Goal: Task Accomplishment & Management: Use online tool/utility

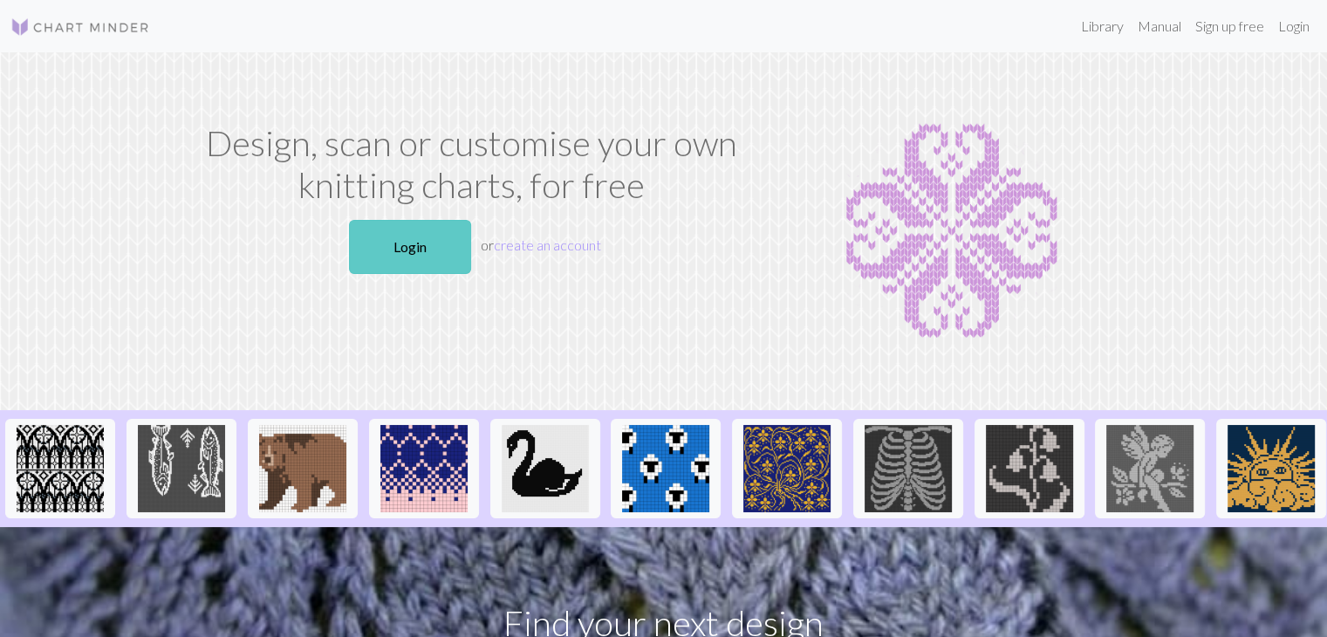
click at [428, 241] on link "Login" at bounding box center [410, 247] width 122 height 54
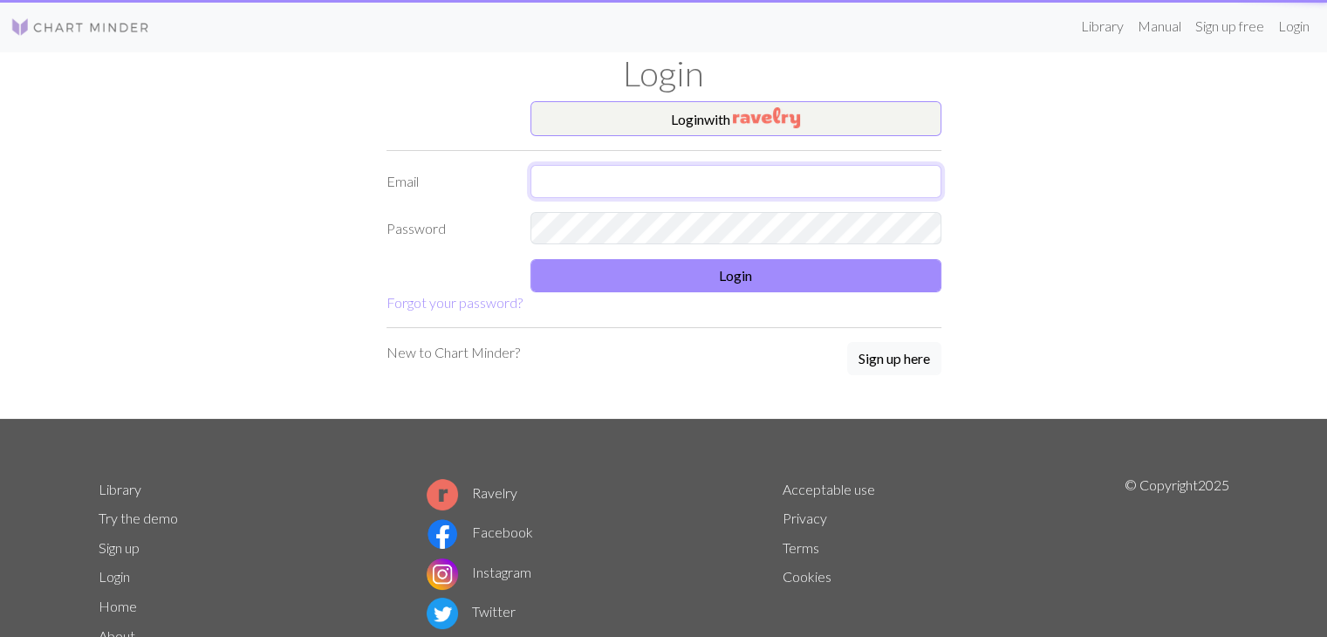
type input "[EMAIL_ADDRESS][PERSON_NAME][DOMAIN_NAME]"
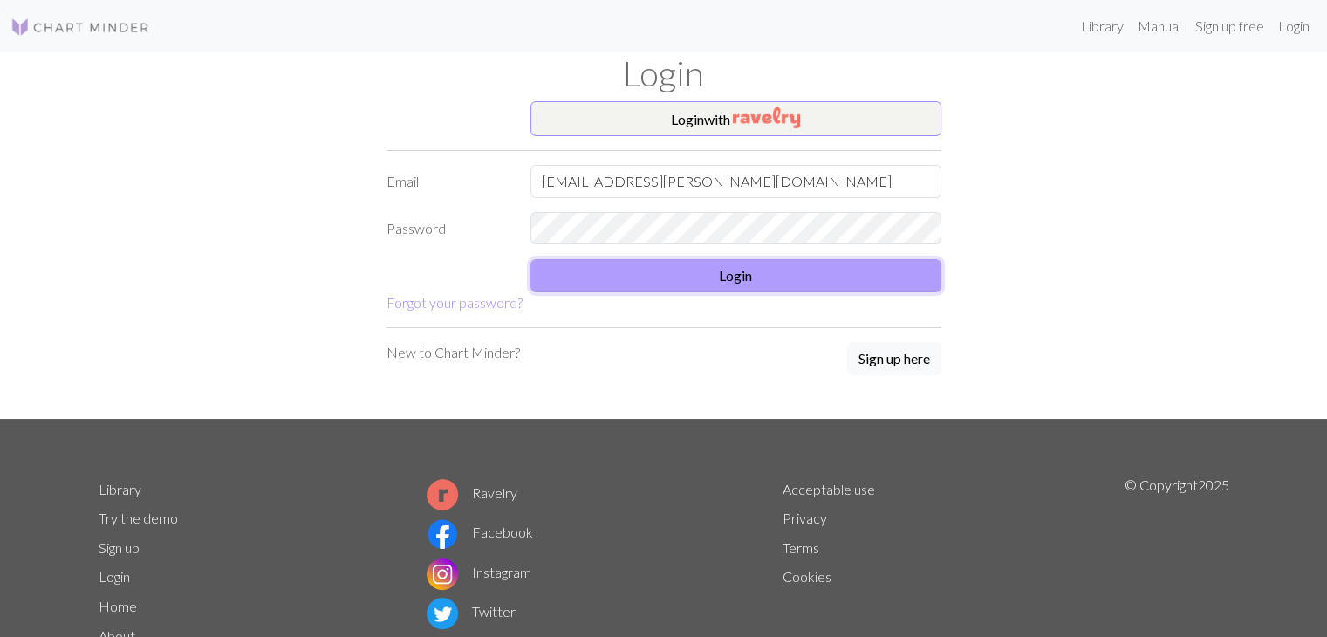
click at [718, 273] on button "Login" at bounding box center [735, 275] width 411 height 33
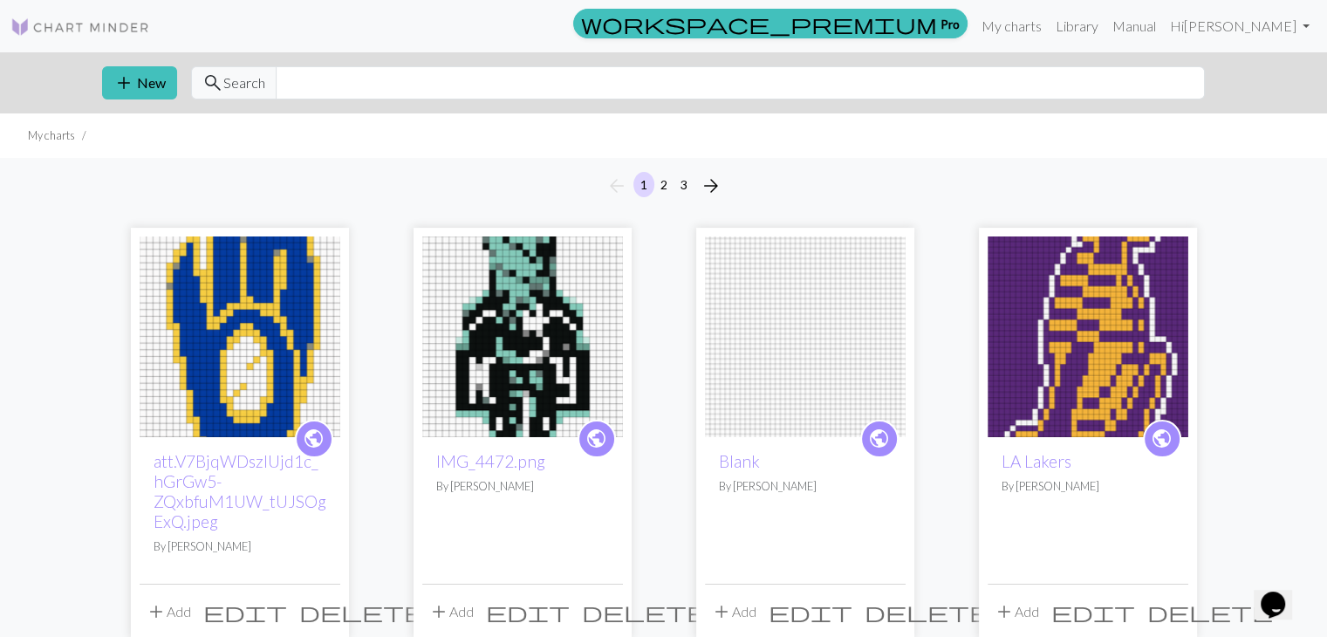
click at [546, 310] on img at bounding box center [522, 336] width 201 height 201
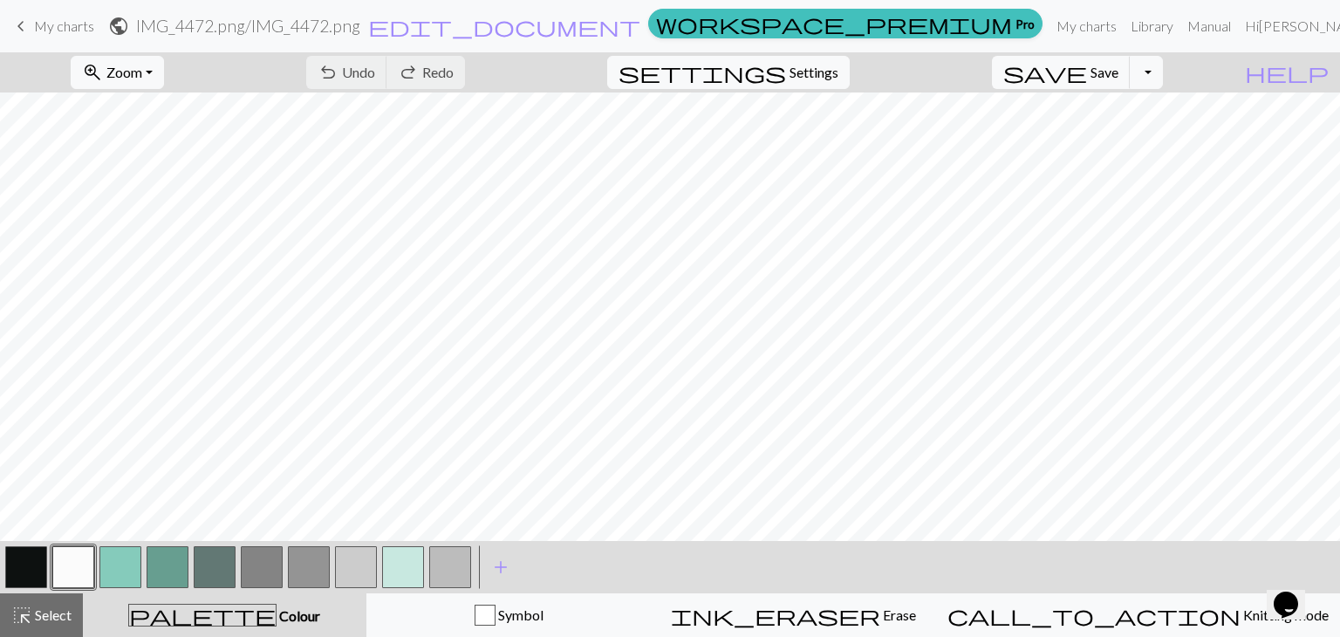
click at [17, 573] on button "button" at bounding box center [26, 567] width 42 height 42
click at [375, 79] on span "Undo" at bounding box center [358, 72] width 33 height 17
click at [132, 572] on button "button" at bounding box center [120, 567] width 42 height 42
click at [24, 570] on button "button" at bounding box center [26, 567] width 42 height 42
click at [375, 75] on span "Undo" at bounding box center [358, 72] width 33 height 17
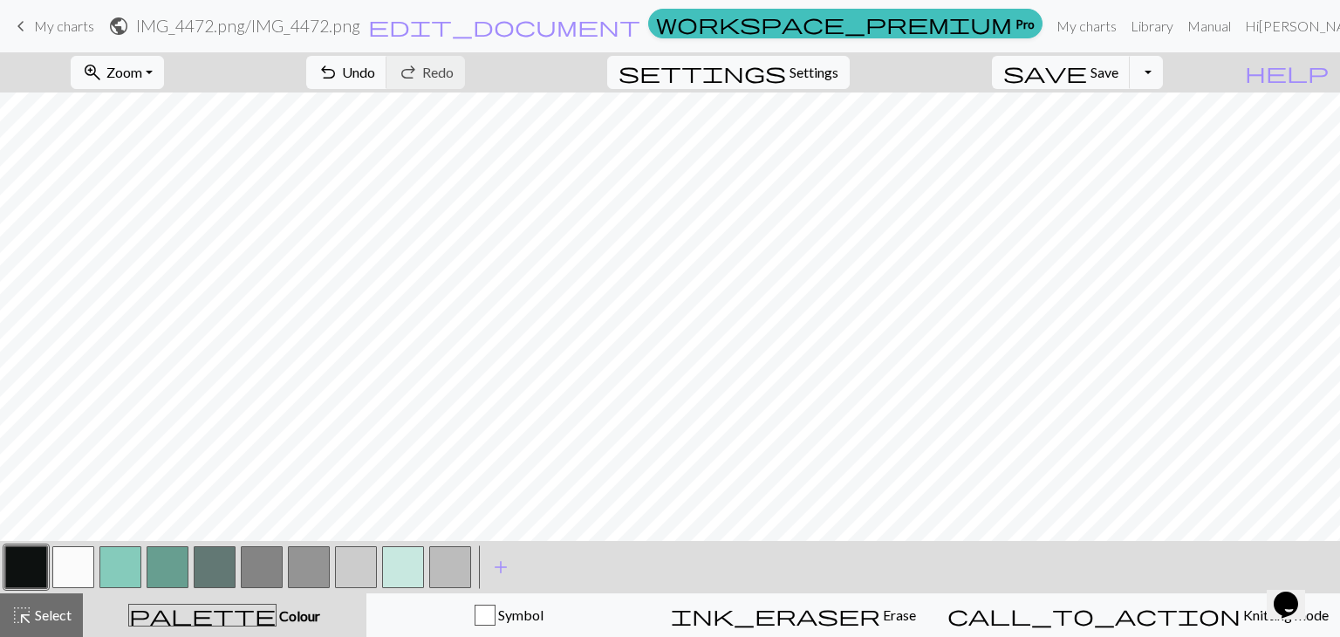
click at [113, 555] on button "button" at bounding box center [120, 567] width 42 height 42
click at [375, 78] on span "Undo" at bounding box center [358, 72] width 33 height 17
click at [32, 566] on button "button" at bounding box center [26, 567] width 42 height 42
click at [128, 564] on button "button" at bounding box center [120, 567] width 42 height 42
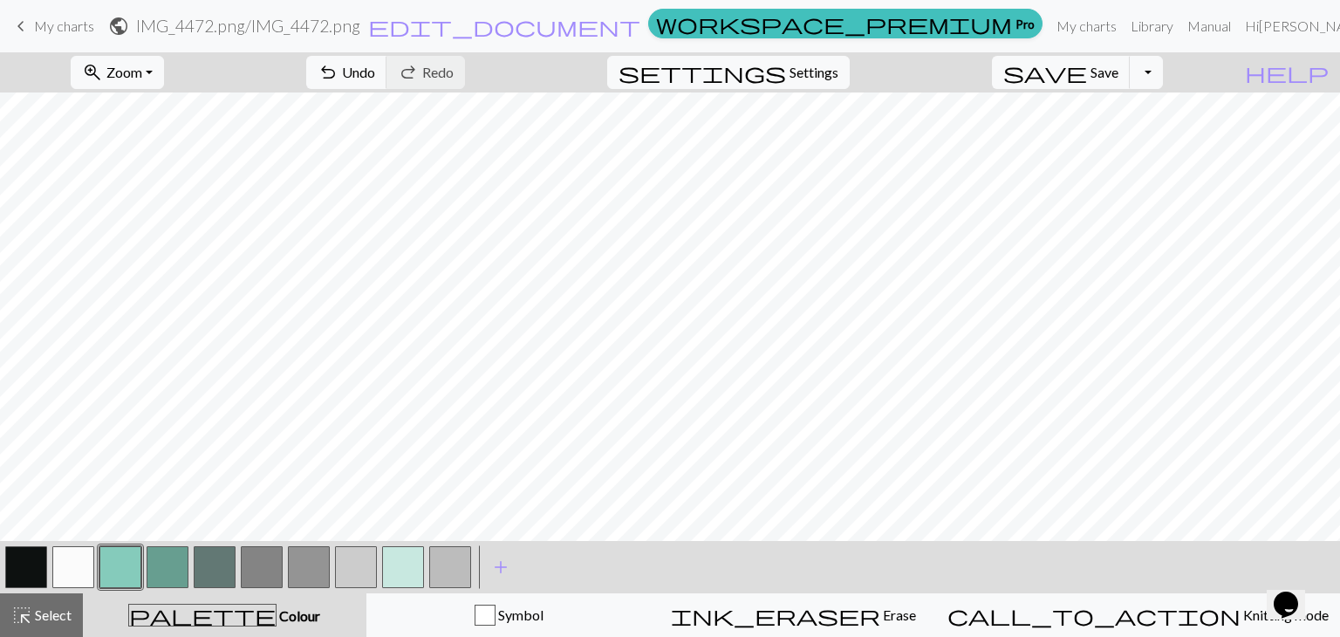
click at [85, 567] on button "button" at bounding box center [73, 567] width 42 height 42
click at [121, 560] on button "button" at bounding box center [120, 567] width 42 height 42
click at [34, 572] on button "button" at bounding box center [26, 567] width 42 height 42
click at [73, 570] on button "button" at bounding box center [73, 567] width 42 height 42
click at [36, 571] on button "button" at bounding box center [26, 567] width 42 height 42
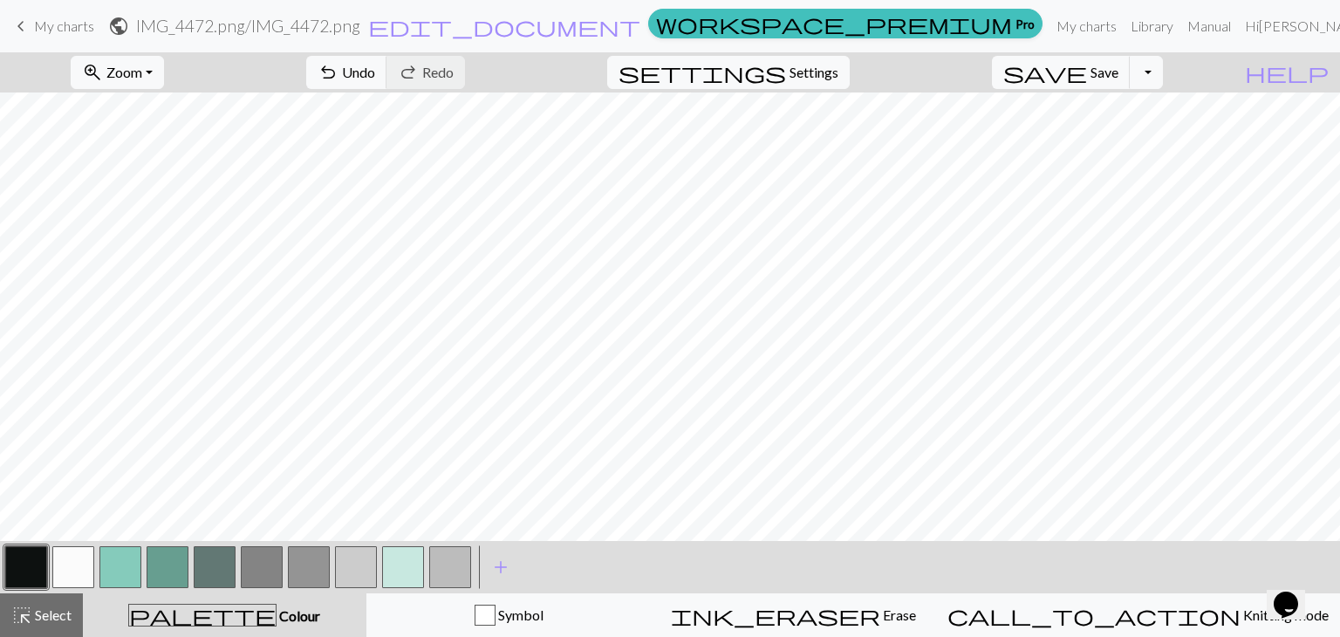
click at [78, 556] on button "button" at bounding box center [73, 567] width 42 height 42
click at [38, 573] on button "button" at bounding box center [26, 567] width 42 height 42
click at [74, 569] on button "button" at bounding box center [73, 567] width 42 height 42
click at [14, 568] on button "button" at bounding box center [26, 567] width 42 height 42
click at [122, 566] on button "button" at bounding box center [120, 567] width 42 height 42
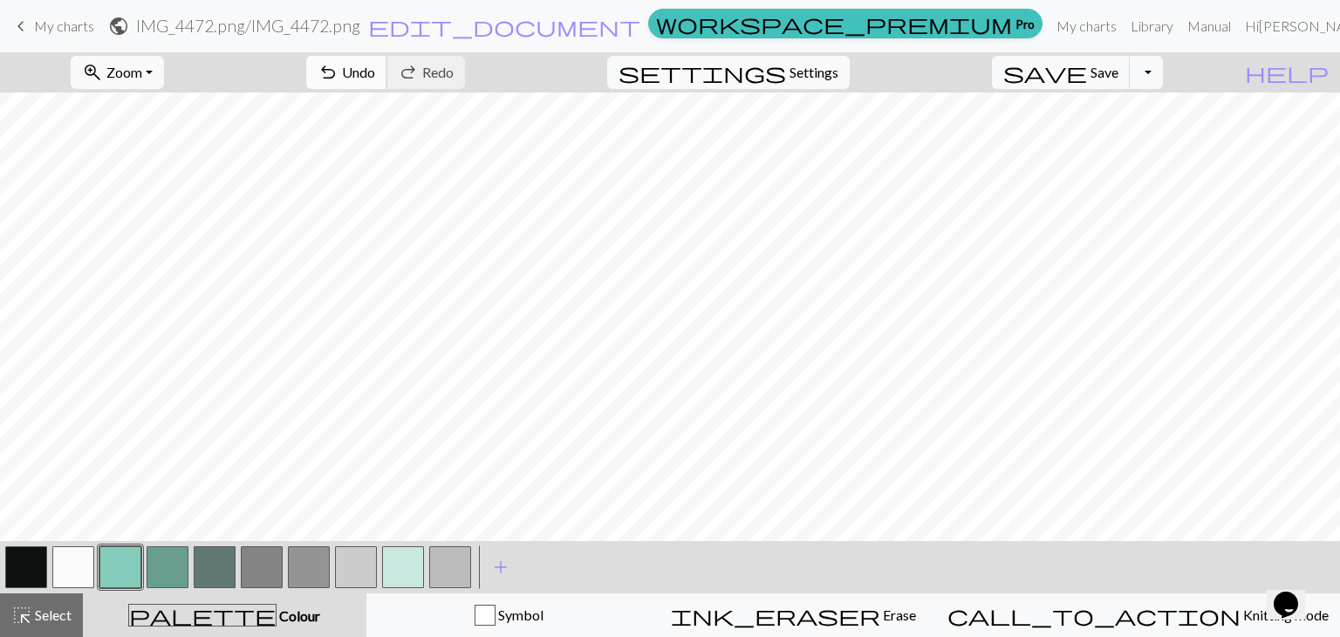
click at [375, 70] on span "Undo" at bounding box center [358, 72] width 33 height 17
click at [38, 566] on button "button" at bounding box center [26, 567] width 42 height 42
click at [74, 571] on button "button" at bounding box center [73, 567] width 42 height 42
click at [375, 78] on span "Undo" at bounding box center [358, 72] width 33 height 17
click at [108, 570] on button "button" at bounding box center [120, 567] width 42 height 42
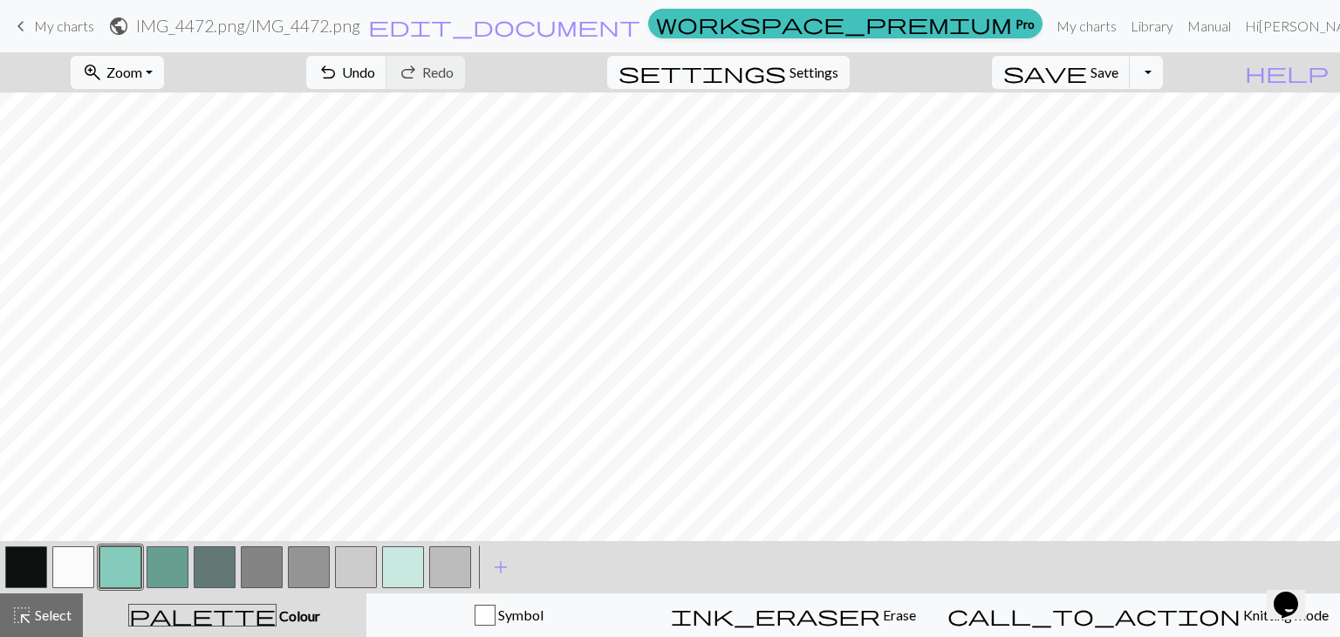
click at [27, 570] on button "button" at bounding box center [26, 567] width 42 height 42
click at [127, 554] on button "button" at bounding box center [120, 567] width 42 height 42
click at [14, 563] on button "button" at bounding box center [26, 567] width 42 height 42
click at [73, 574] on button "button" at bounding box center [73, 567] width 42 height 42
click at [126, 556] on button "button" at bounding box center [120, 567] width 42 height 42
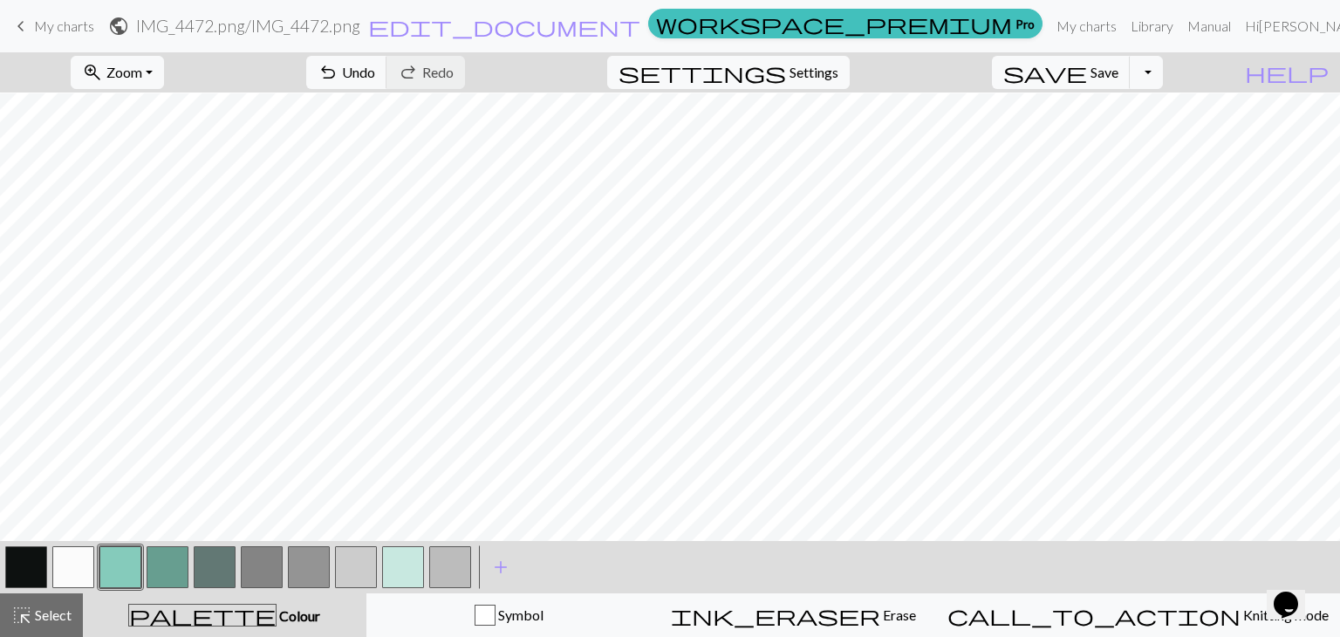
scroll to position [143, 0]
click at [32, 565] on button "button" at bounding box center [26, 567] width 42 height 42
click at [115, 583] on button "button" at bounding box center [120, 567] width 42 height 42
click at [43, 573] on button "button" at bounding box center [26, 567] width 42 height 42
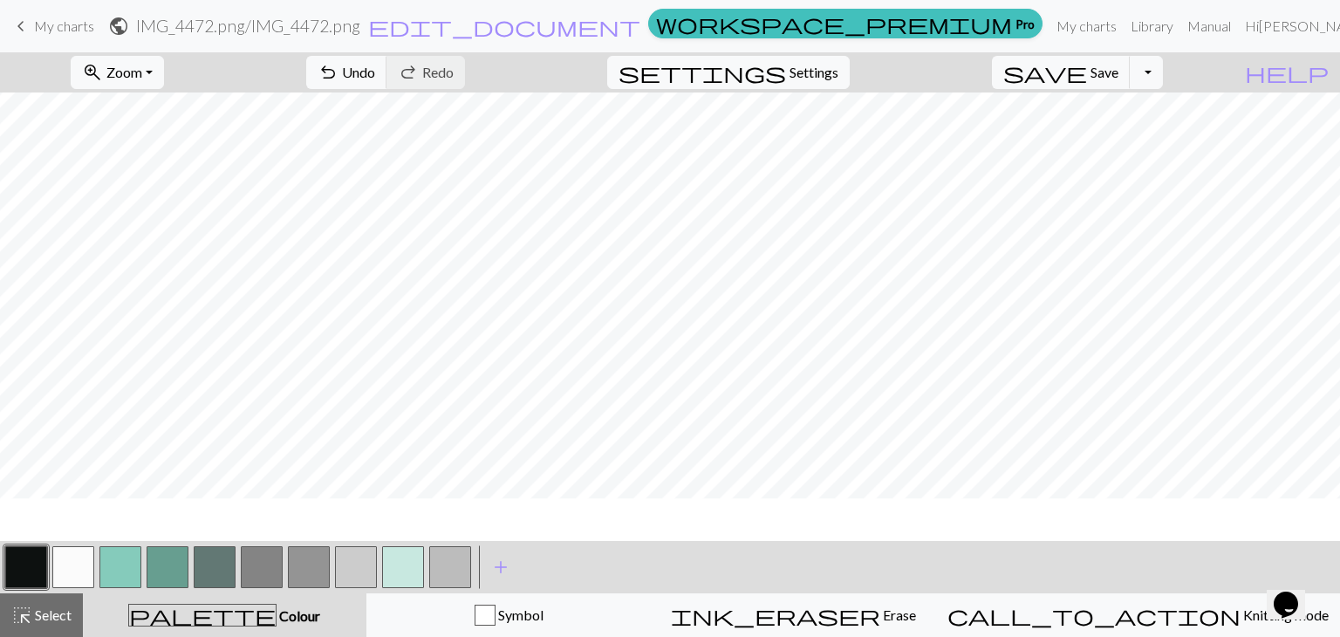
scroll to position [24, 0]
click at [136, 559] on button "button" at bounding box center [120, 567] width 42 height 42
click at [25, 576] on button "button" at bounding box center [26, 567] width 42 height 42
click at [122, 570] on button "button" at bounding box center [120, 567] width 42 height 42
click at [375, 72] on span "Undo" at bounding box center [358, 72] width 33 height 17
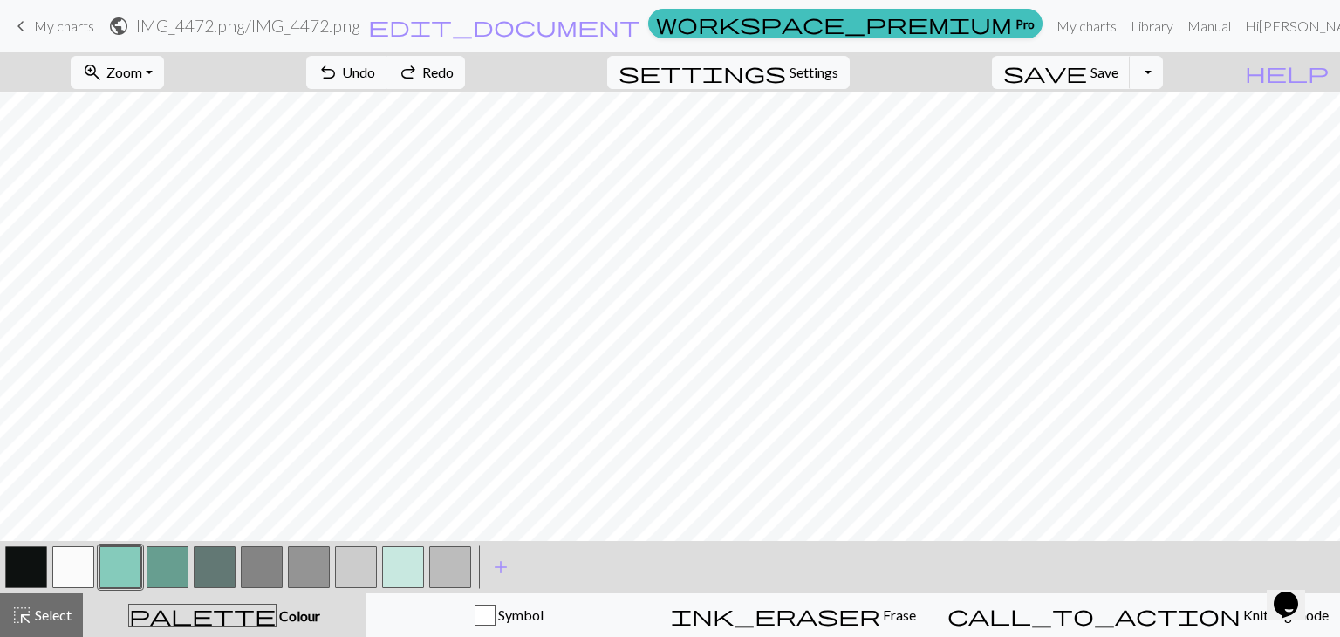
click at [45, 566] on button "button" at bounding box center [26, 567] width 42 height 42
click at [129, 563] on button "button" at bounding box center [120, 567] width 42 height 42
click at [375, 66] on span "Undo" at bounding box center [358, 72] width 33 height 17
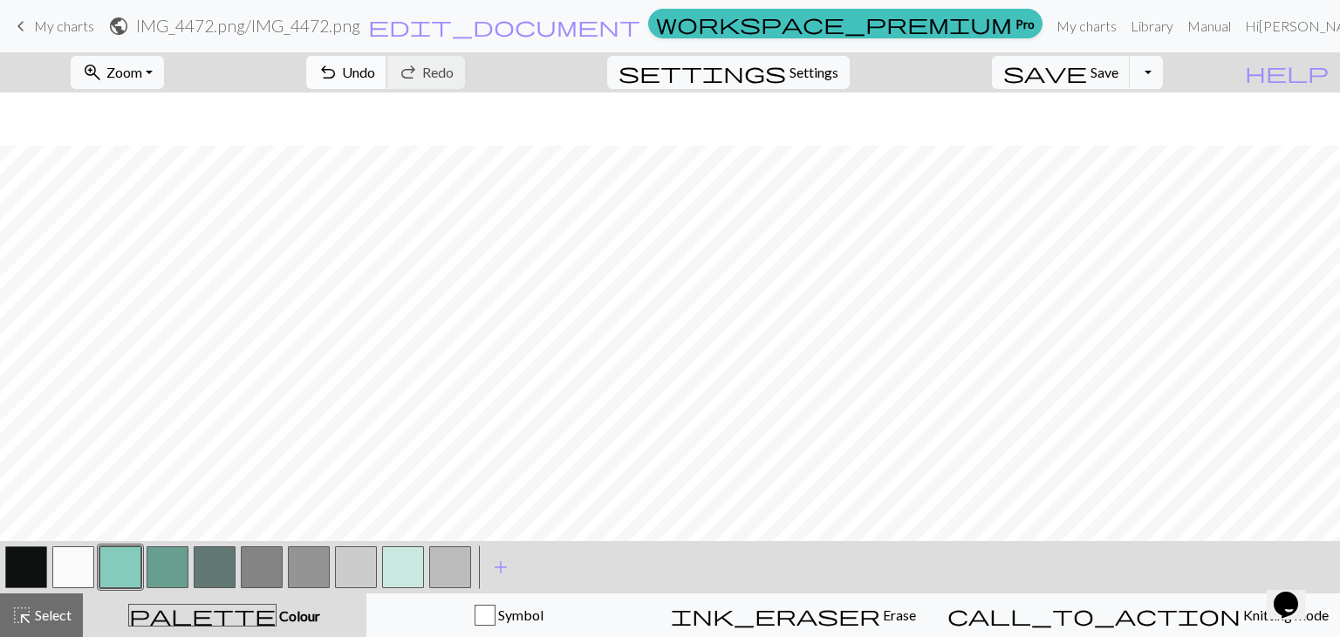
scroll to position [171, 0]
click at [838, 66] on span "Settings" at bounding box center [813, 72] width 49 height 21
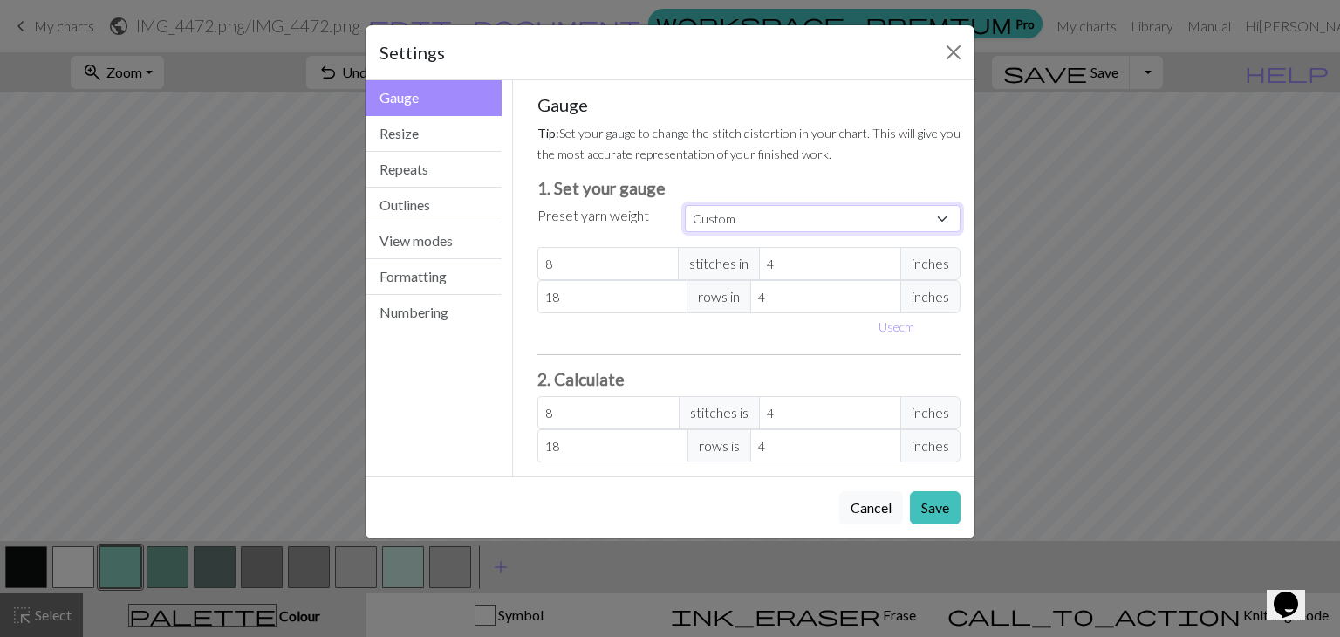
click at [722, 210] on select "Custom Square Lace Light Fingering Fingering Sport Double knit Worsted Aran Bul…" at bounding box center [823, 218] width 276 height 27
select select "superbulky"
click at [685, 205] on select "Custom Square Lace Light Fingering Fingering Sport Double knit Worsted Aran Bul…" at bounding box center [823, 218] width 276 height 27
type input "15"
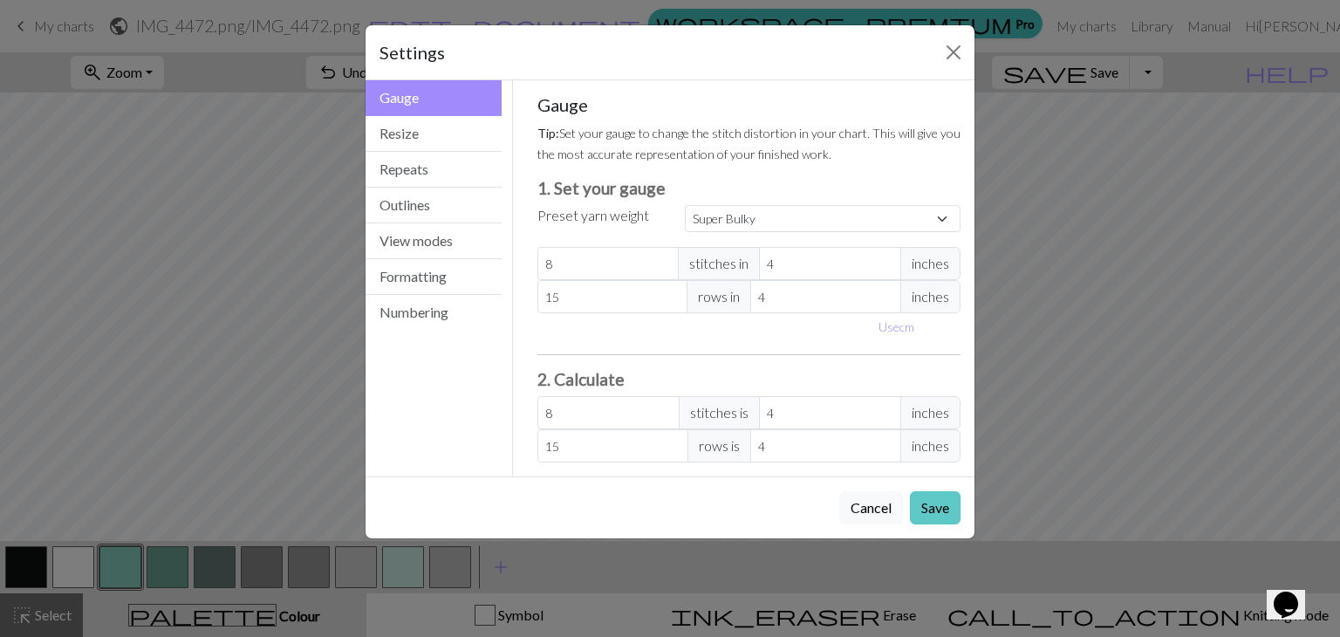
click at [938, 505] on button "Save" at bounding box center [935, 507] width 51 height 33
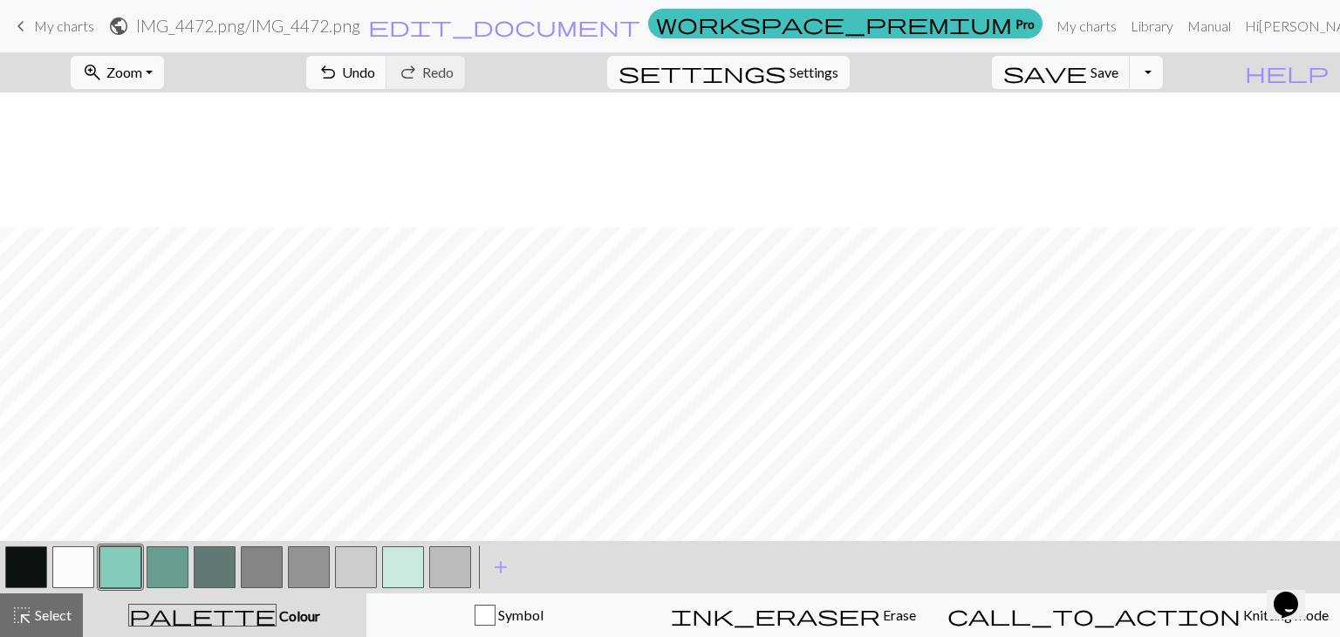
scroll to position [135, 0]
click at [375, 72] on span "Undo" at bounding box center [358, 72] width 33 height 17
click at [375, 68] on span "Undo" at bounding box center [358, 72] width 33 height 17
click at [87, 552] on button "button" at bounding box center [73, 567] width 42 height 42
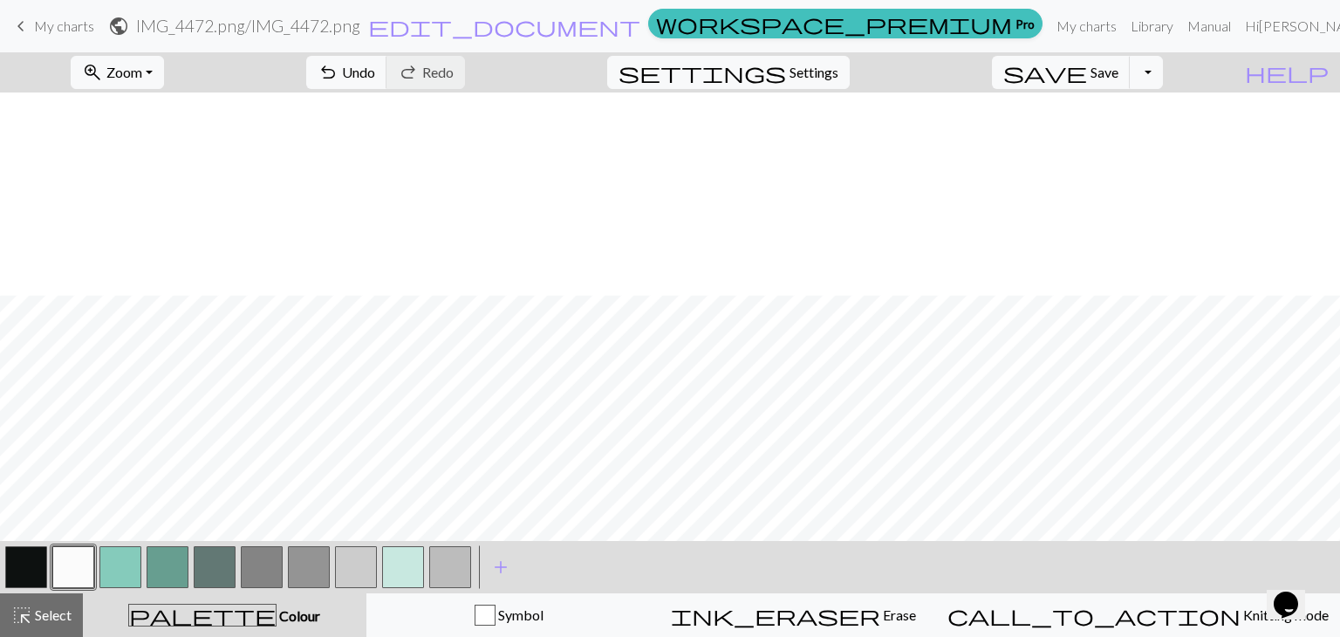
scroll to position [202, 0]
click at [118, 571] on button "button" at bounding box center [120, 567] width 42 height 42
click at [75, 573] on button "button" at bounding box center [73, 567] width 42 height 42
click at [122, 558] on button "button" at bounding box center [120, 567] width 42 height 42
click at [76, 571] on button "button" at bounding box center [73, 567] width 42 height 42
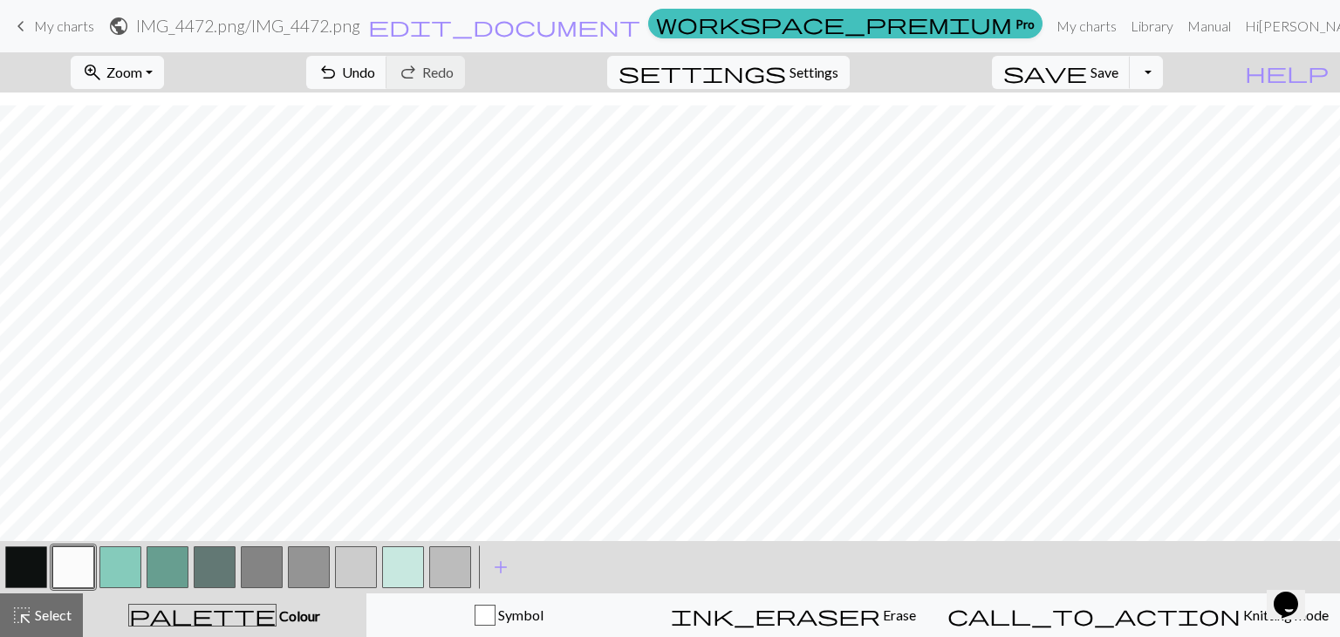
click at [115, 565] on button "button" at bounding box center [120, 567] width 42 height 42
click at [71, 573] on button "button" at bounding box center [73, 567] width 42 height 42
click at [125, 559] on button "button" at bounding box center [120, 567] width 42 height 42
click at [387, 81] on button "undo Undo Undo" at bounding box center [346, 72] width 81 height 33
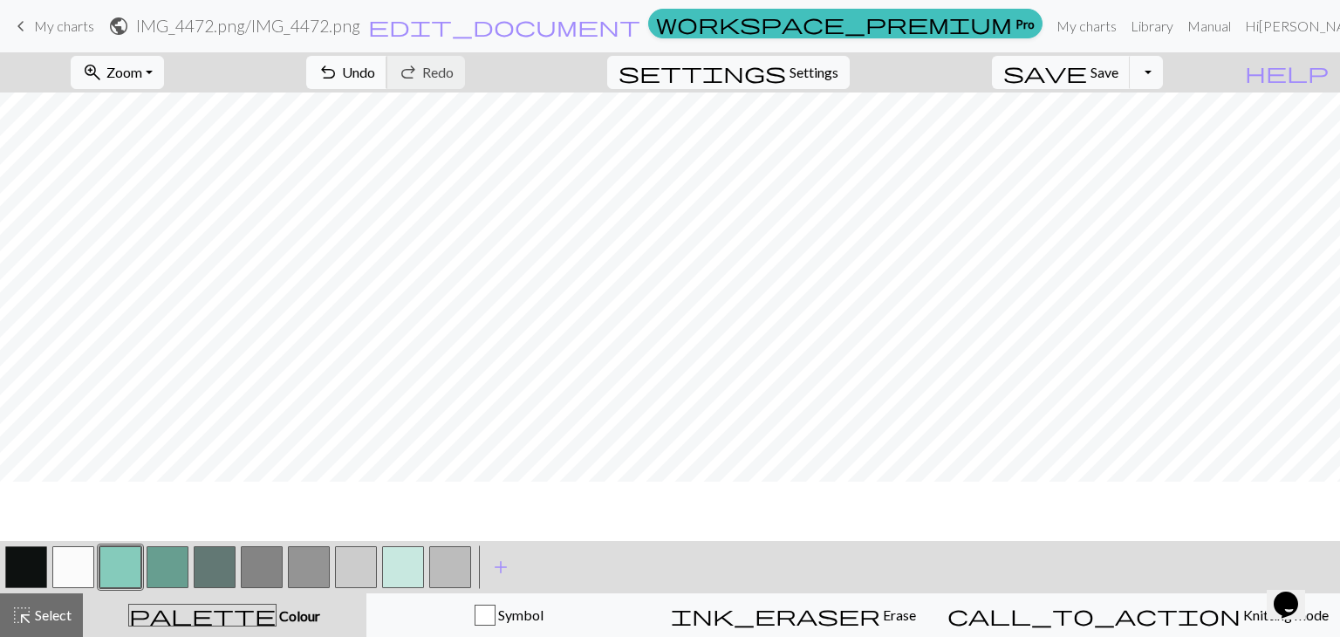
scroll to position [0, 0]
click at [63, 564] on button "button" at bounding box center [73, 567] width 42 height 42
click at [122, 559] on button "button" at bounding box center [120, 567] width 42 height 42
click at [821, 73] on span "Settings" at bounding box center [813, 72] width 49 height 21
select select "superbulky"
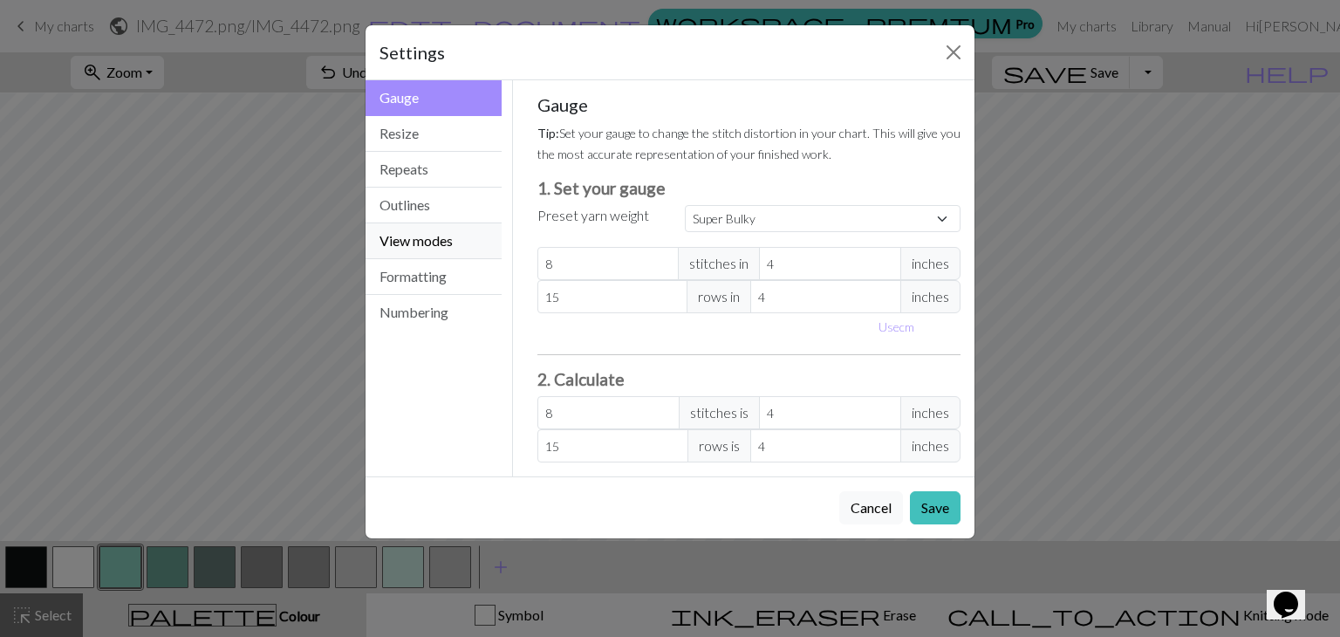
click at [433, 235] on button "View modes" at bounding box center [433, 241] width 136 height 36
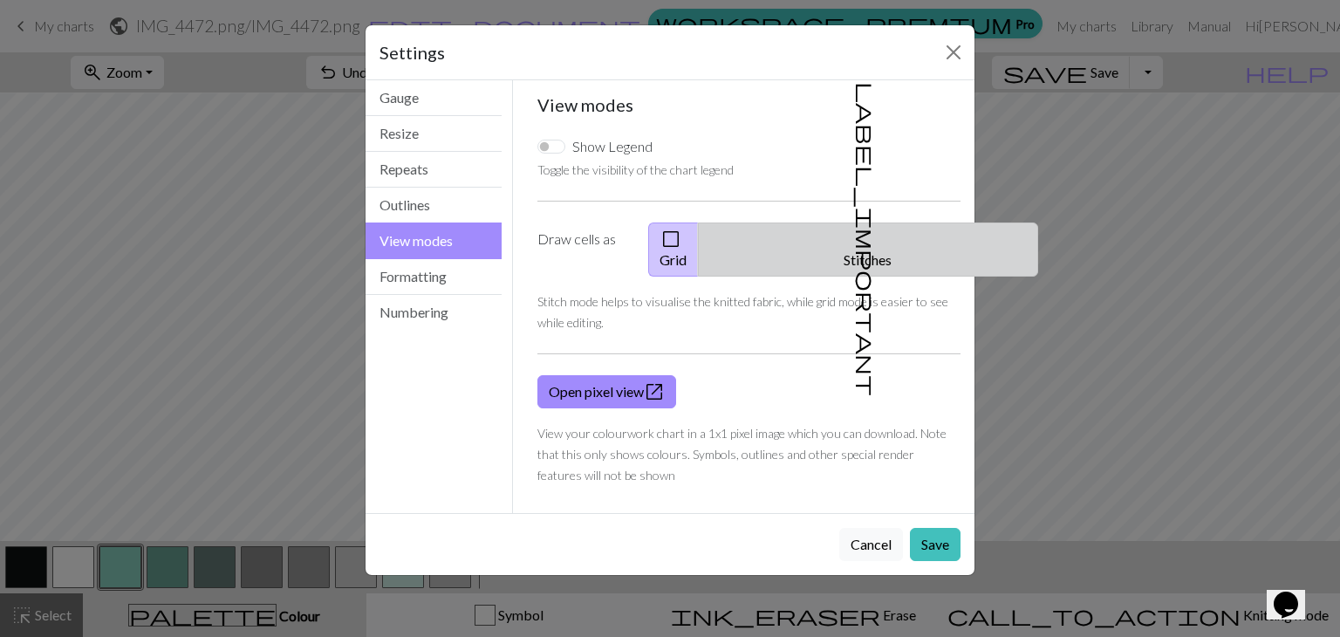
click at [854, 232] on span "label_important" at bounding box center [866, 239] width 24 height 314
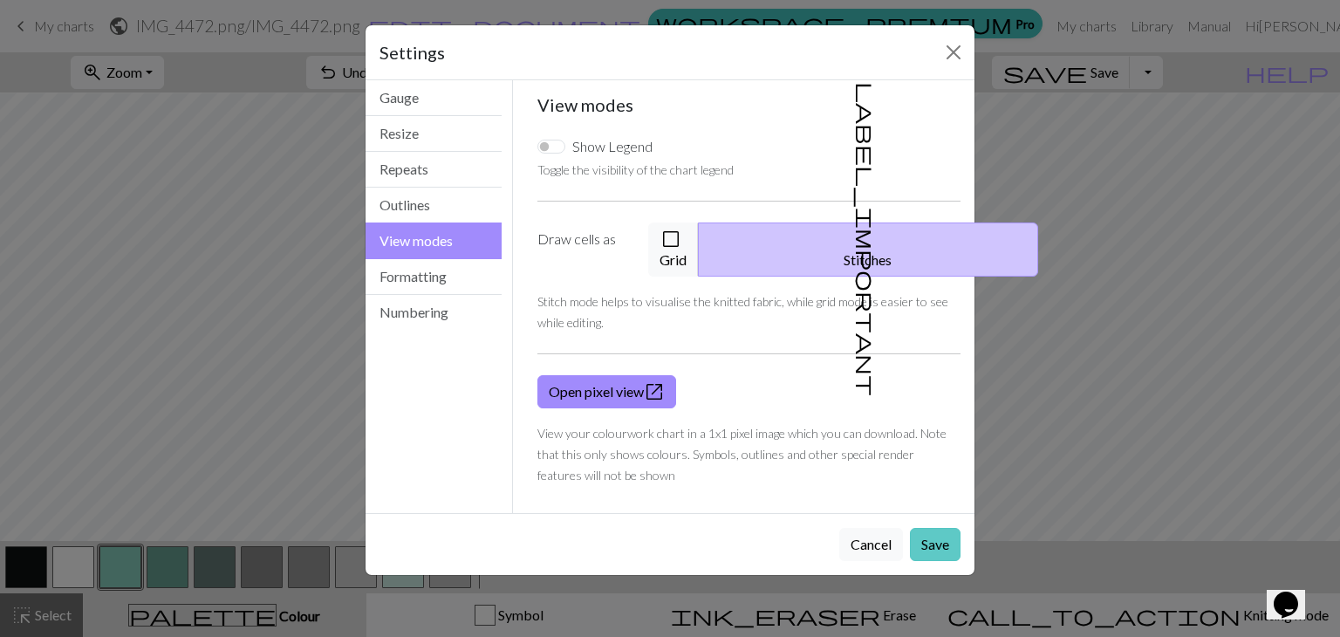
click at [915, 528] on button "Save" at bounding box center [935, 544] width 51 height 33
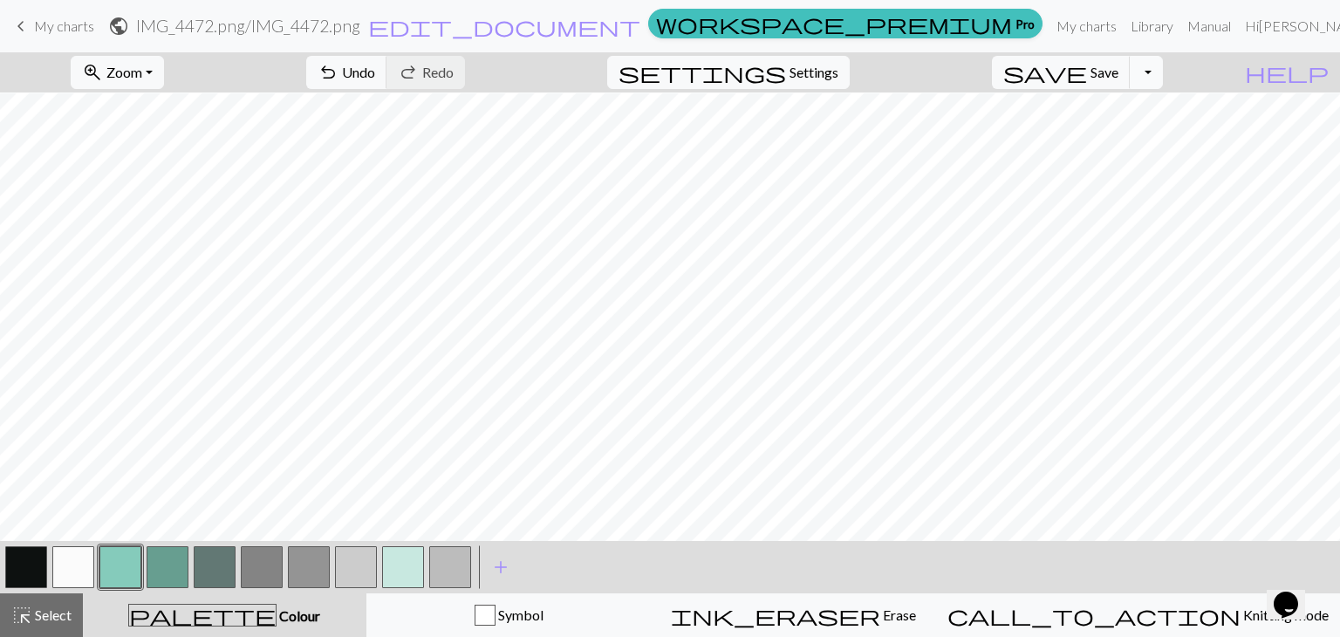
click at [1163, 70] on button "Toggle Dropdown" at bounding box center [1145, 72] width 33 height 33
click at [1102, 140] on button "save_alt Download" at bounding box center [1018, 139] width 288 height 28
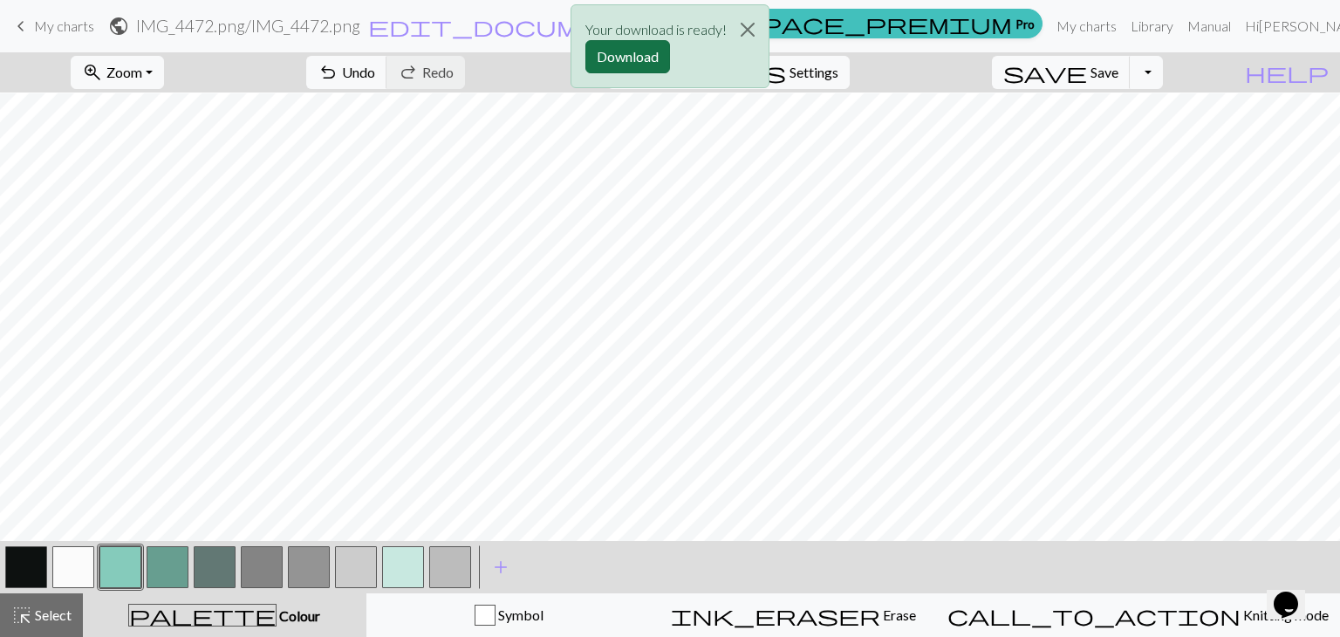
click at [630, 64] on button "Download" at bounding box center [627, 56] width 85 height 33
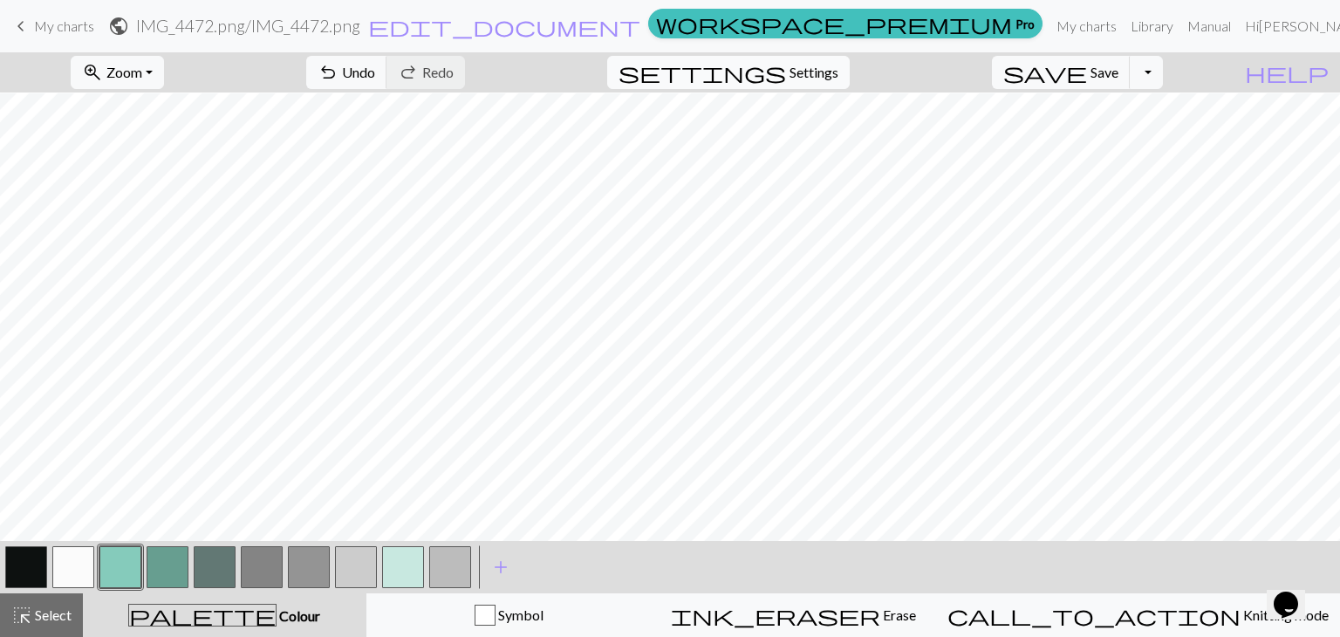
click at [832, 78] on span "Settings" at bounding box center [813, 72] width 49 height 21
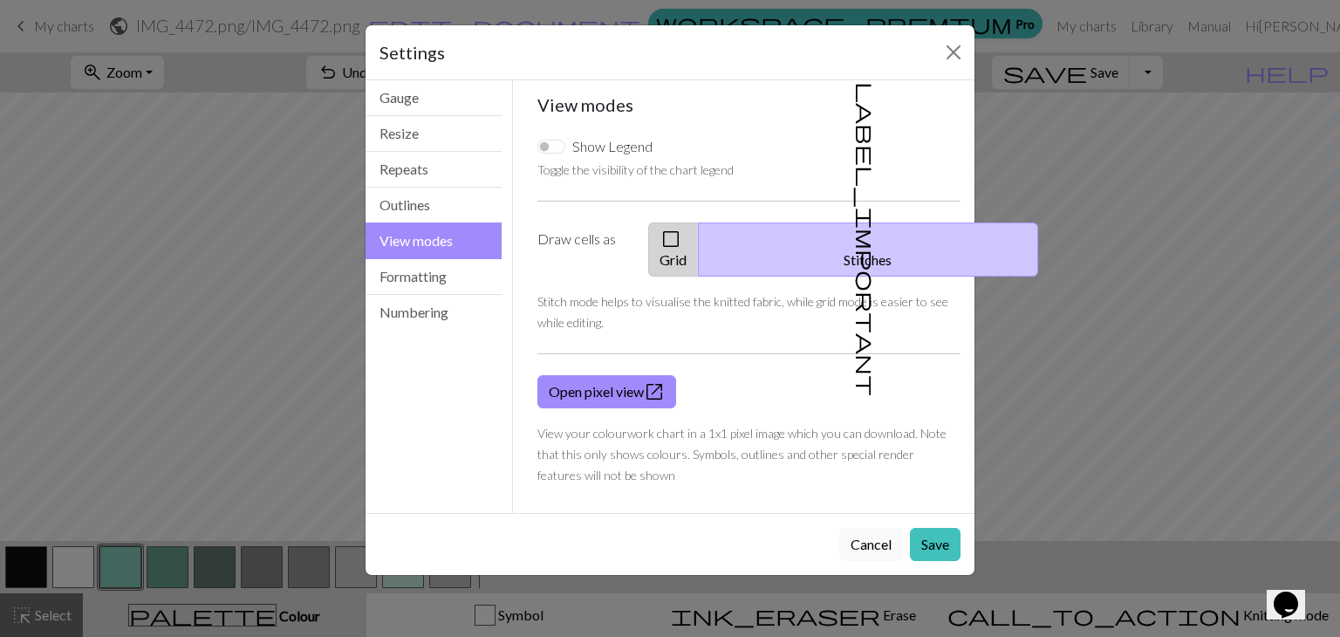
click at [681, 235] on span "check_box_outline_blank" at bounding box center [670, 239] width 21 height 24
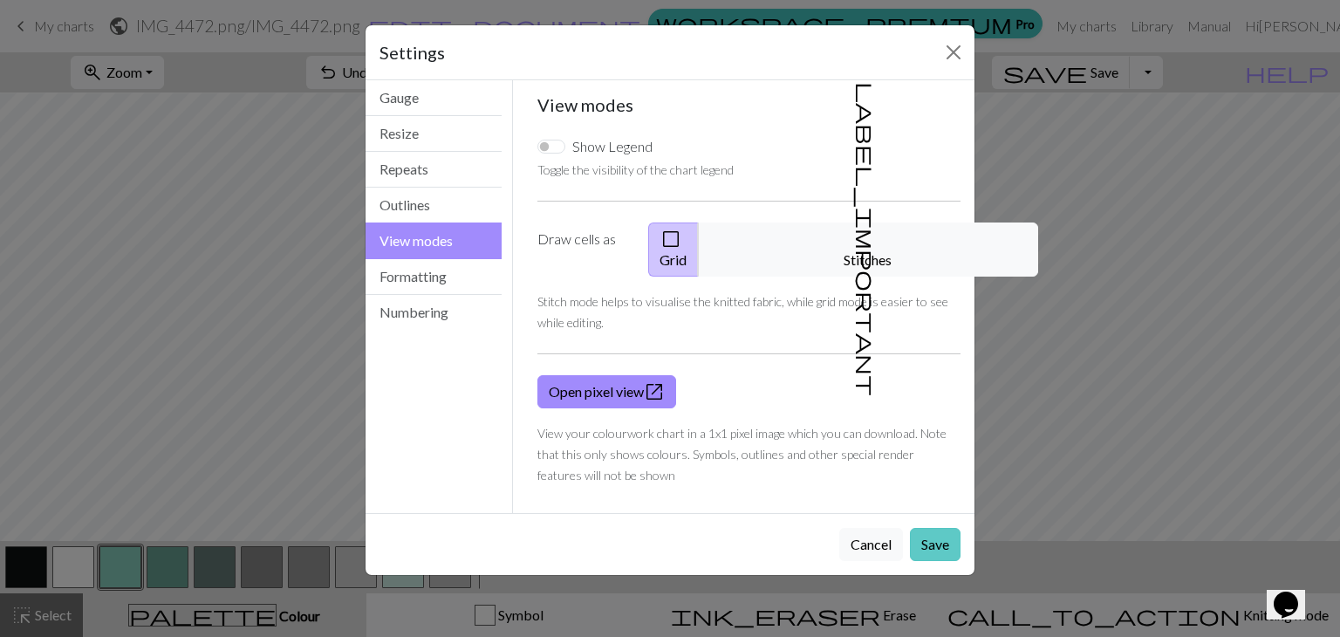
click at [933, 528] on button "Save" at bounding box center [935, 544] width 51 height 33
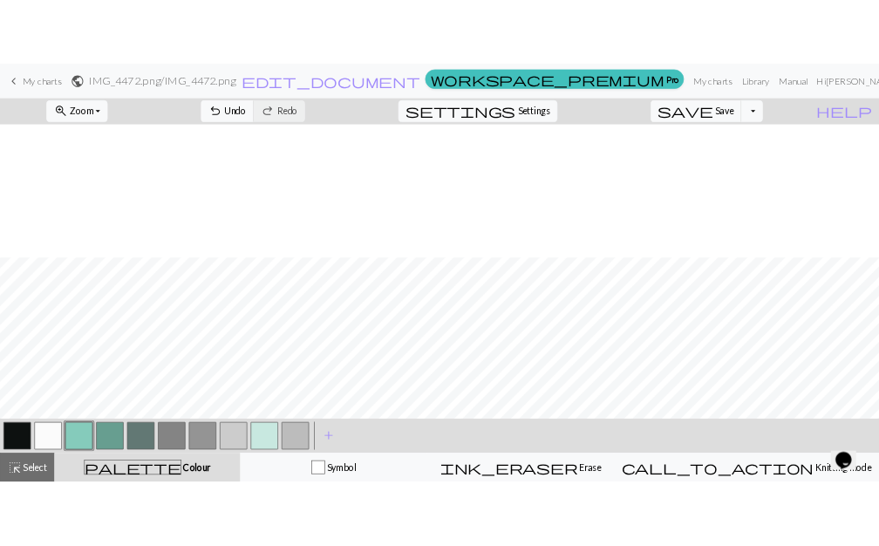
scroll to position [202, 0]
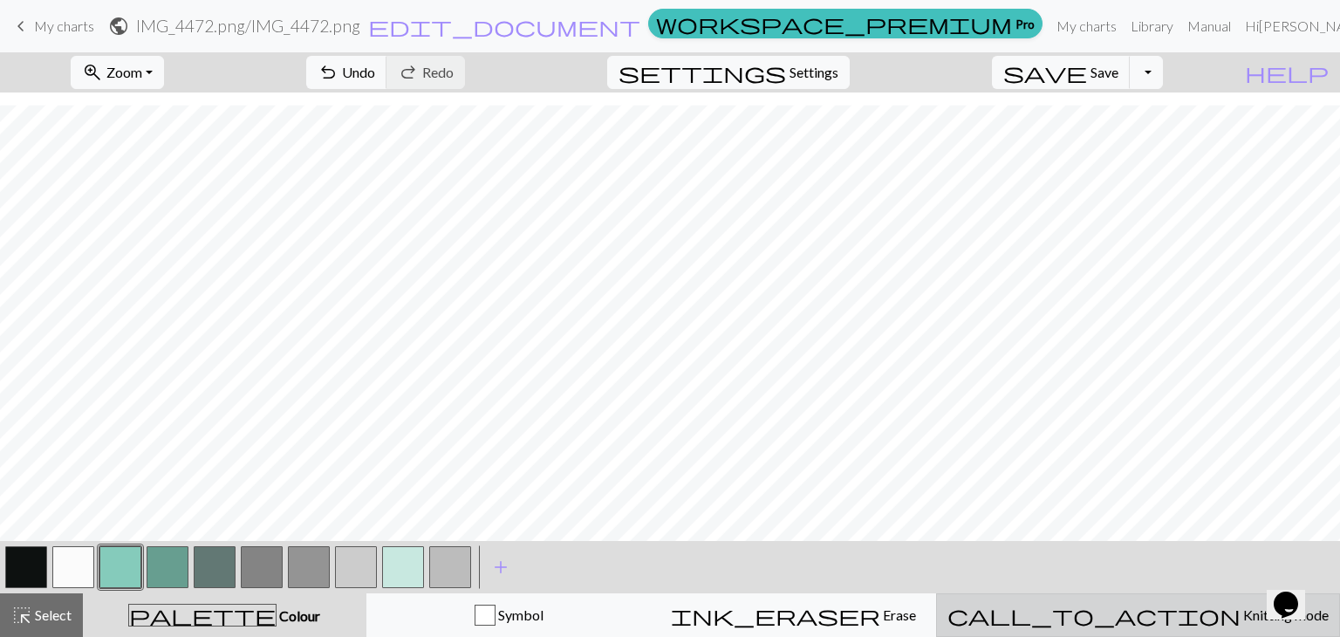
click at [1123, 600] on button "call_to_action Knitting mode Knitting mode" at bounding box center [1138, 615] width 404 height 44
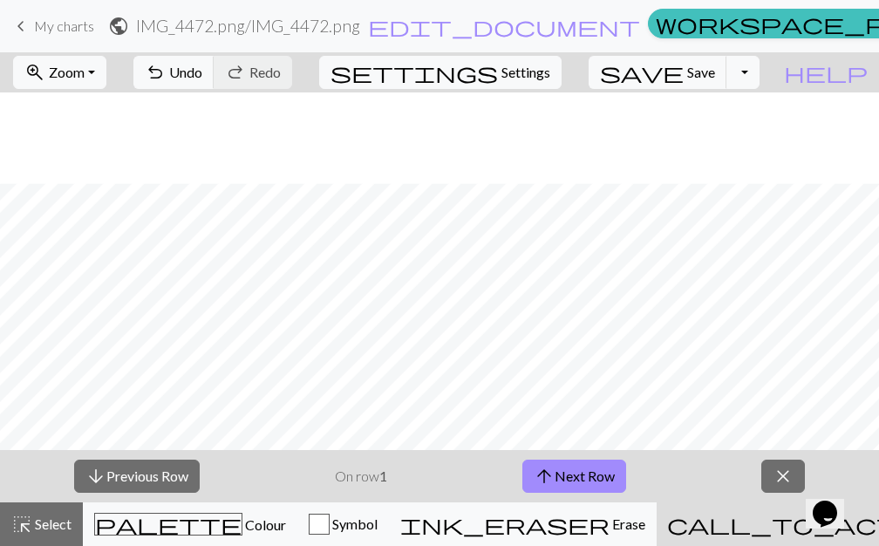
scroll to position [293, 0]
click at [715, 75] on span "Save" at bounding box center [701, 72] width 28 height 17
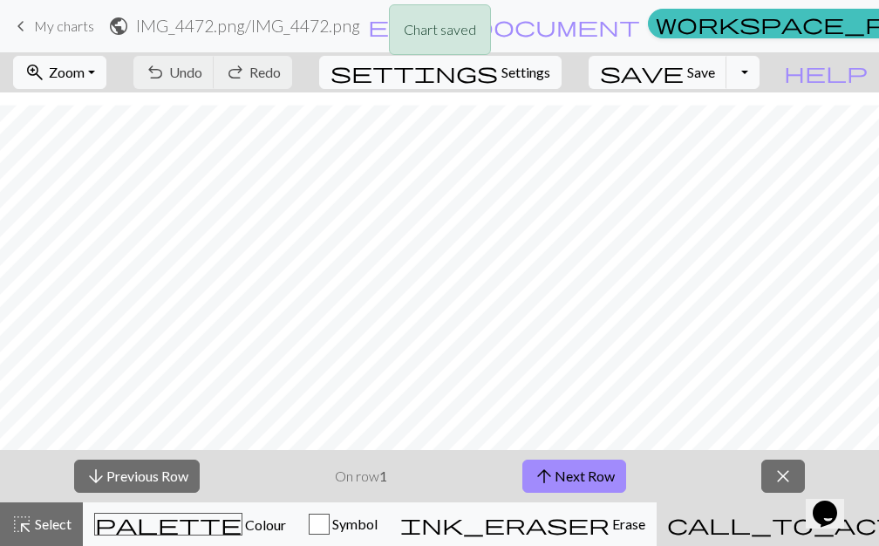
click at [639, 24] on div "Chart saved" at bounding box center [439, 34] width 879 height 69
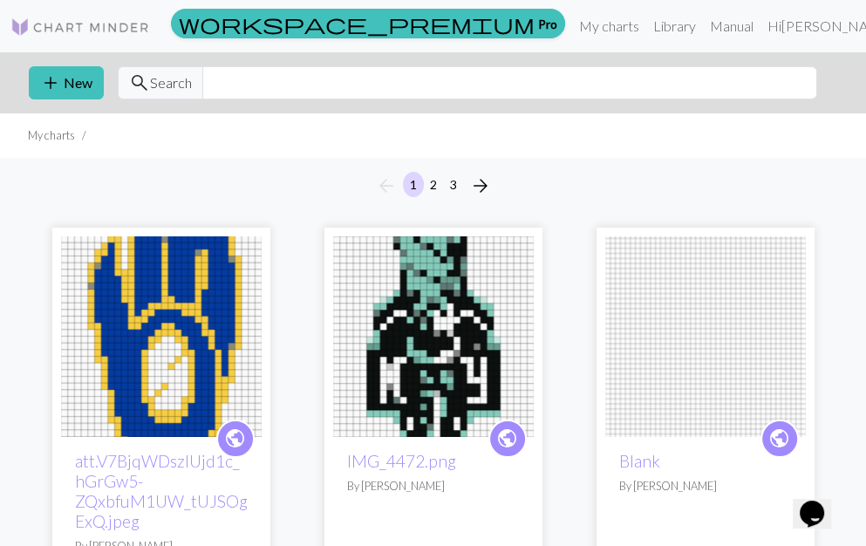
click at [436, 246] on img at bounding box center [433, 336] width 201 height 201
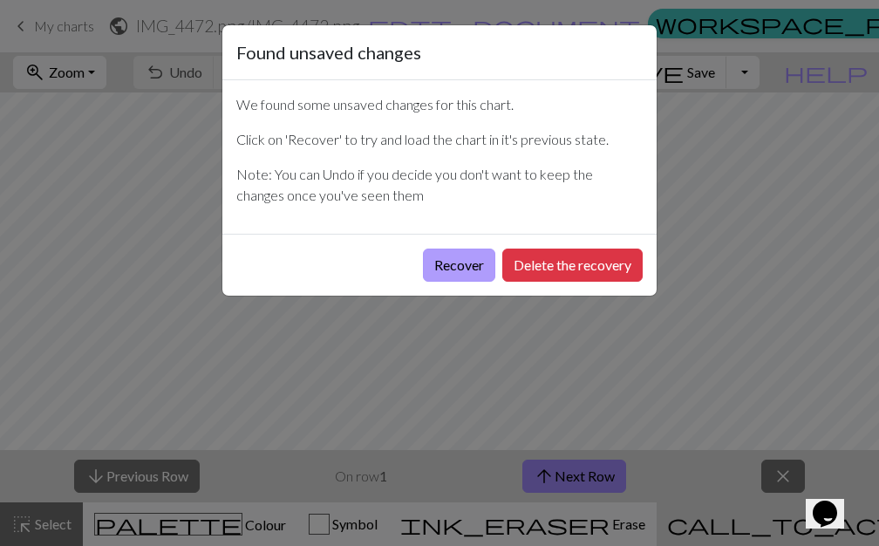
click at [459, 258] on button "Recover" at bounding box center [459, 265] width 72 height 33
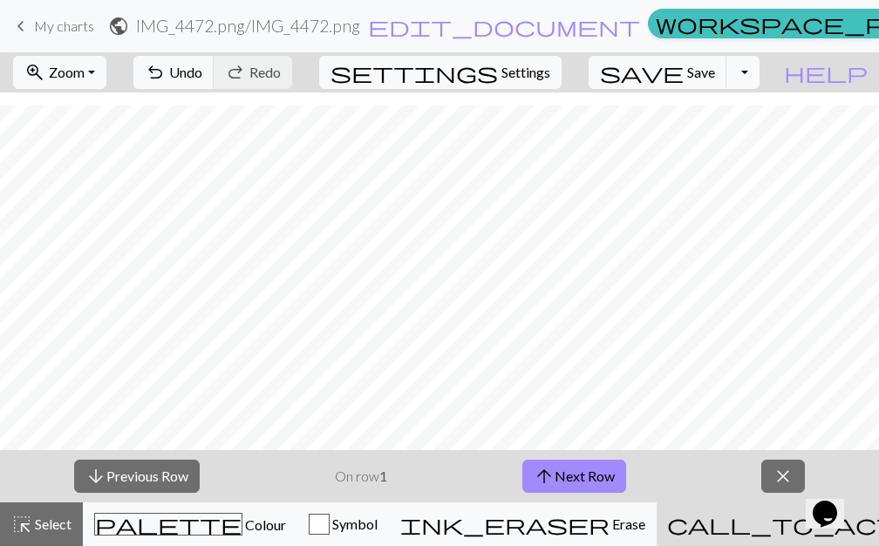
scroll to position [553, 0]
click at [544, 474] on span "arrow_upward" at bounding box center [544, 476] width 21 height 24
click at [579, 473] on button "arrow_upward Next Row" at bounding box center [574, 476] width 104 height 33
click at [701, 470] on div "arrow_downward Previous Row On row 4 arrow_upward Next Row close" at bounding box center [439, 476] width 879 height 52
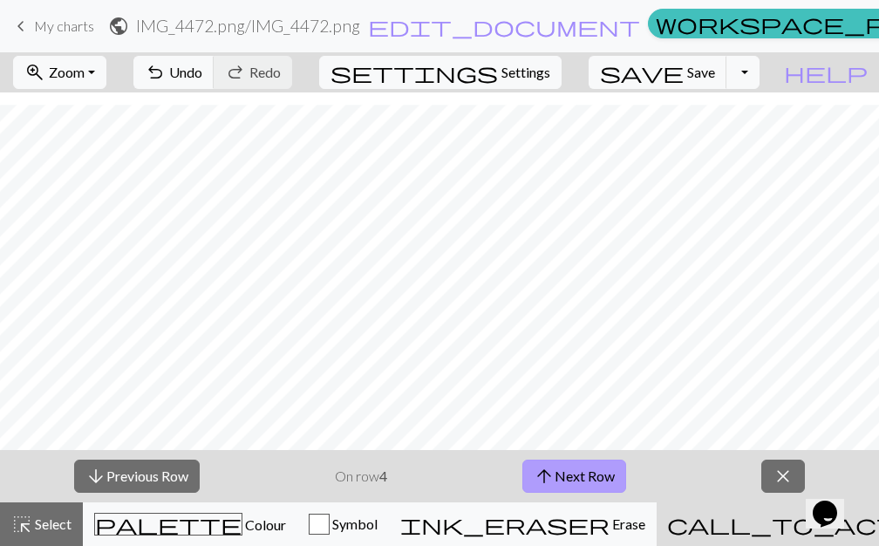
click at [597, 486] on button "arrow_upward Next Row" at bounding box center [574, 476] width 104 height 33
click at [575, 471] on button "arrow_upward Next Row" at bounding box center [574, 476] width 104 height 33
click at [589, 470] on button "arrow_upward Next Row" at bounding box center [574, 476] width 104 height 33
click at [553, 469] on span "arrow_upward" at bounding box center [544, 476] width 21 height 24
click at [573, 472] on button "arrow_upward Next Row" at bounding box center [574, 476] width 104 height 33
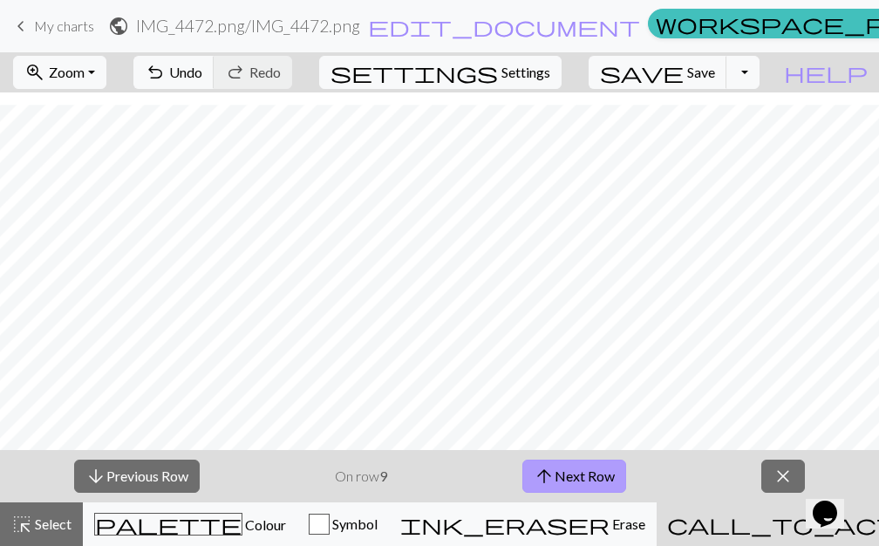
click at [597, 473] on button "arrow_upward Next Row" at bounding box center [574, 476] width 104 height 33
click at [775, 473] on span "close" at bounding box center [784, 476] width 21 height 24
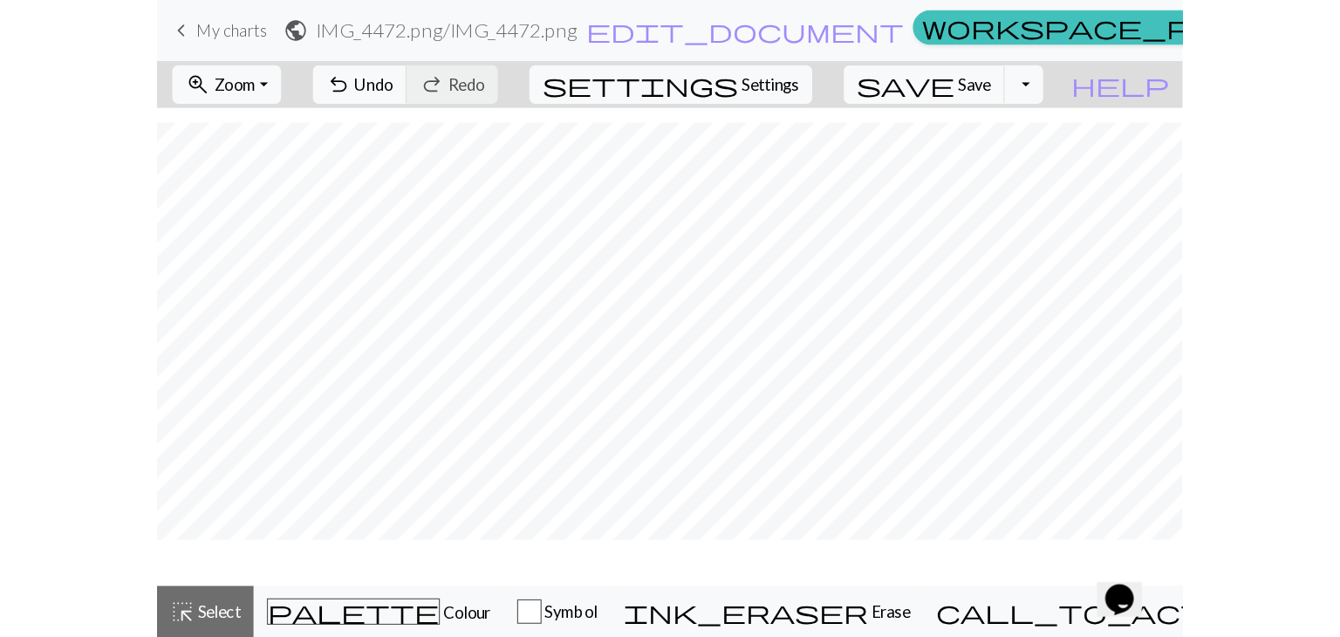
scroll to position [501, 0]
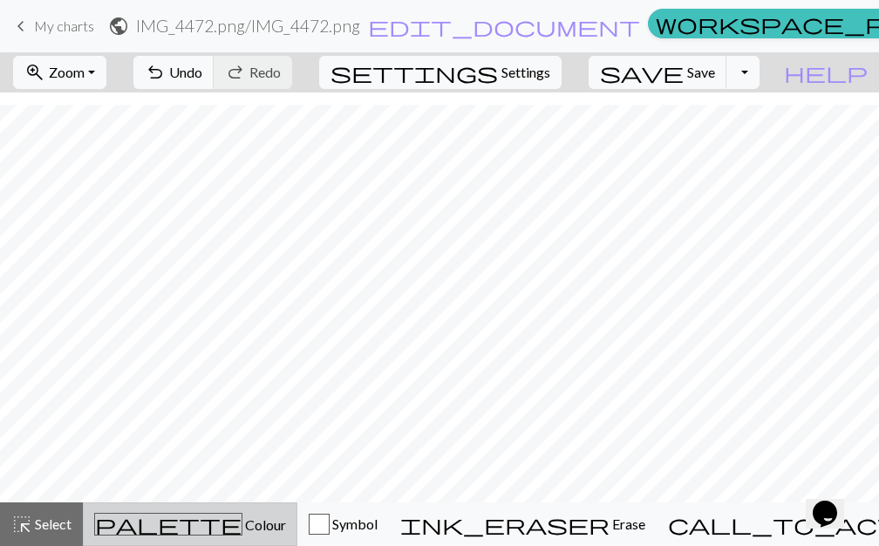
click at [217, 524] on div "palette Colour Colour" at bounding box center [190, 524] width 192 height 23
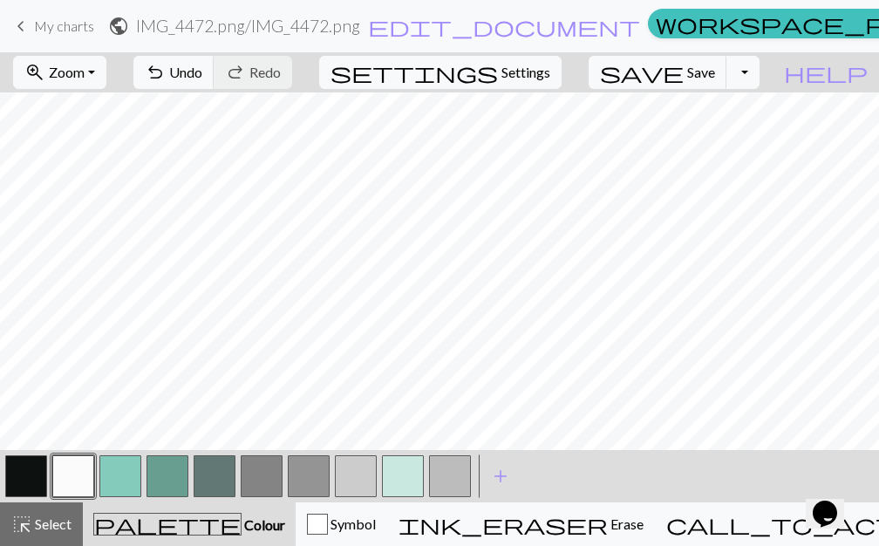
click at [125, 472] on button "button" at bounding box center [120, 476] width 42 height 42
click at [81, 478] on button "button" at bounding box center [73, 476] width 42 height 42
click at [202, 78] on span "Undo" at bounding box center [185, 72] width 33 height 17
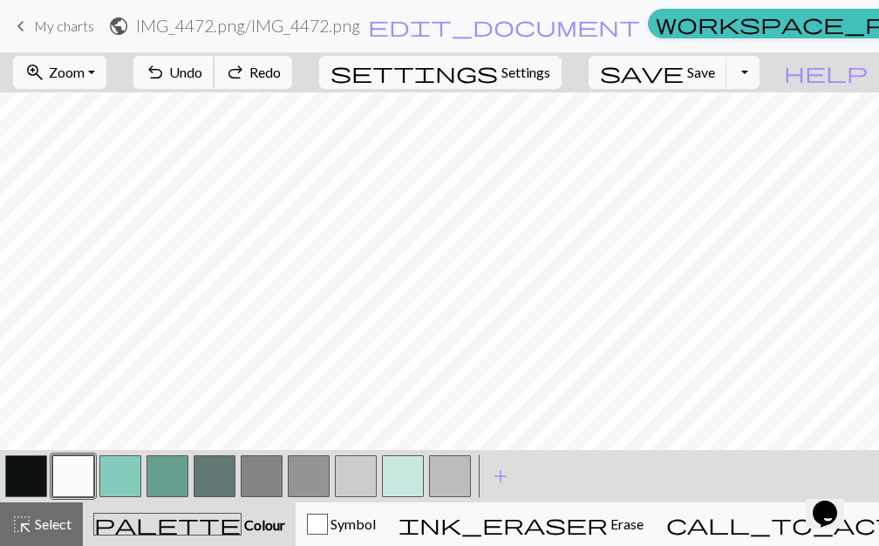
click at [202, 78] on span "Undo" at bounding box center [185, 72] width 33 height 17
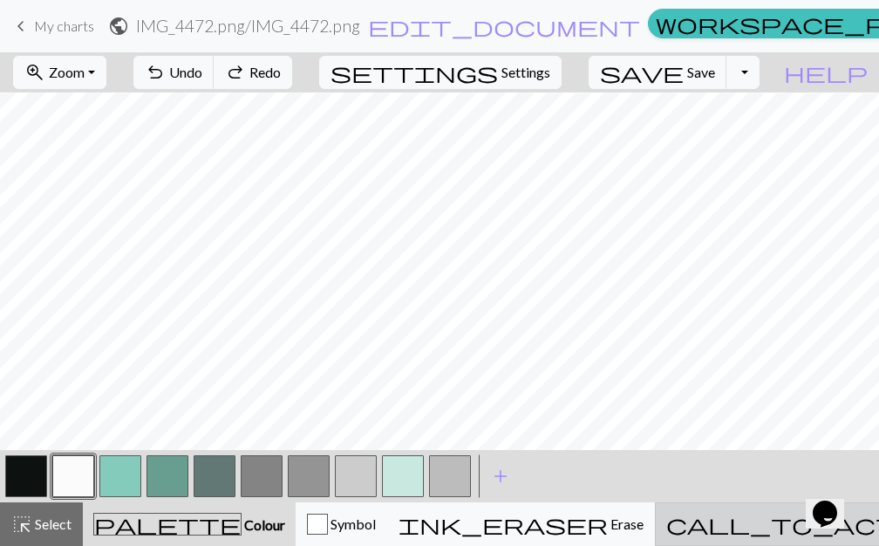
click at [708, 531] on div "call_to_action Knitting mode Knitting mode" at bounding box center [856, 524] width 381 height 21
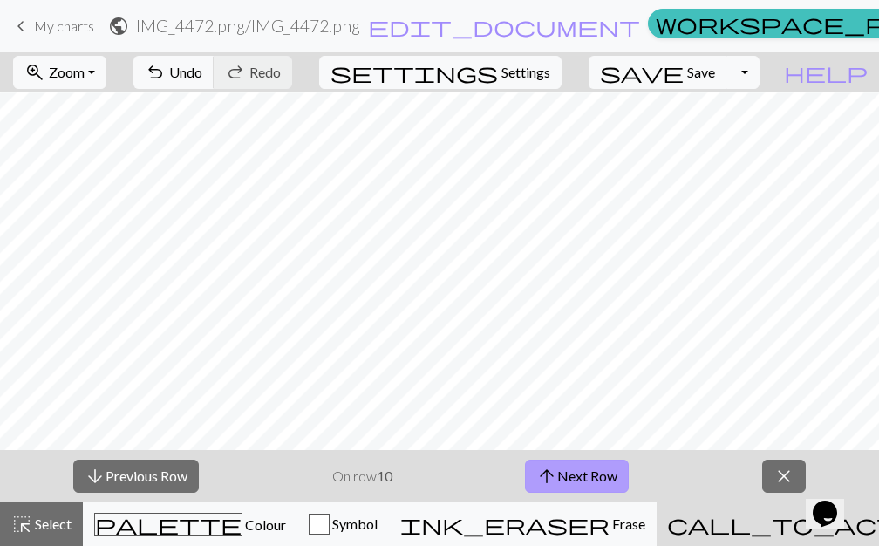
click at [605, 474] on button "arrow_upward Next Row" at bounding box center [577, 476] width 104 height 33
click at [590, 482] on button "arrow_upward Next Row" at bounding box center [577, 476] width 104 height 33
click at [592, 472] on button "arrow_upward Next Row" at bounding box center [577, 476] width 104 height 33
click at [621, 474] on button "arrow_upward Next Row" at bounding box center [577, 476] width 104 height 33
click at [624, 476] on button "arrow_upward Next Row" at bounding box center [577, 476] width 104 height 33
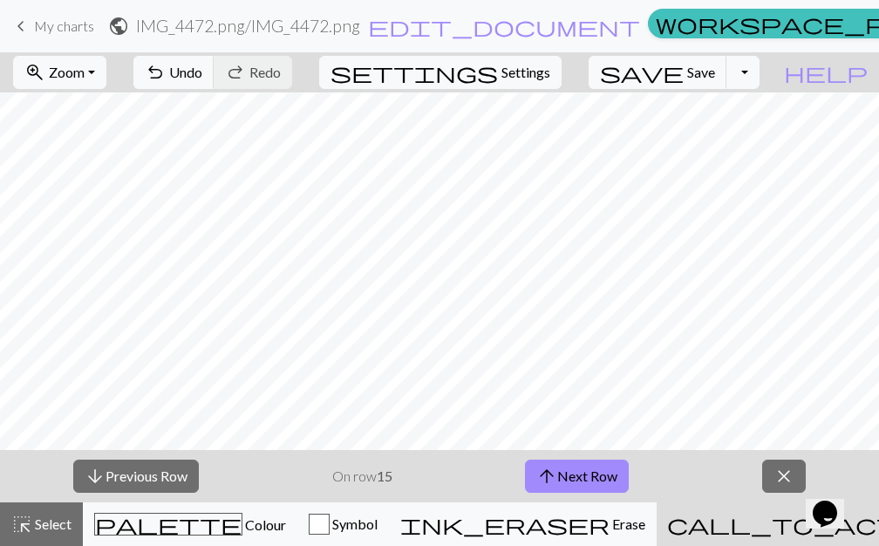
click at [686, 481] on div "arrow_downward Previous Row On row 15 arrow_upward Next Row close" at bounding box center [439, 476] width 879 height 52
click at [613, 479] on button "arrow_upward Next Row" at bounding box center [577, 476] width 104 height 33
click at [568, 486] on button "arrow_upward Next Row" at bounding box center [577, 476] width 104 height 33
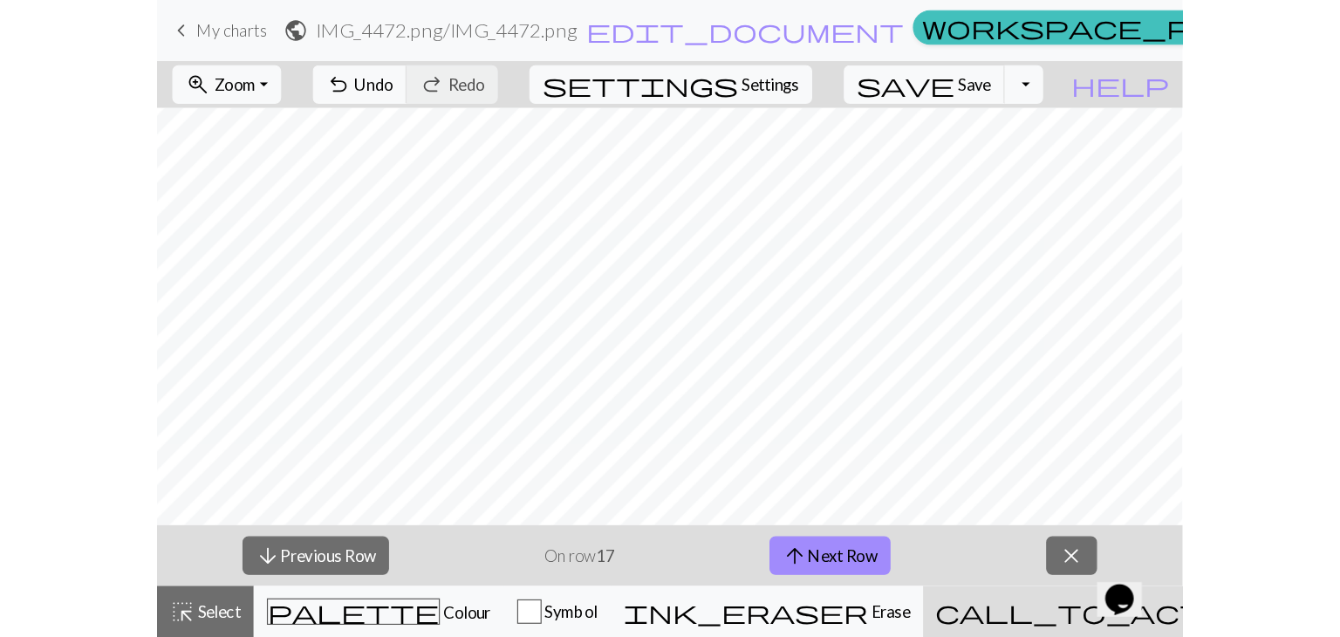
scroll to position [449, 0]
